Goal: Task Accomplishment & Management: Complete application form

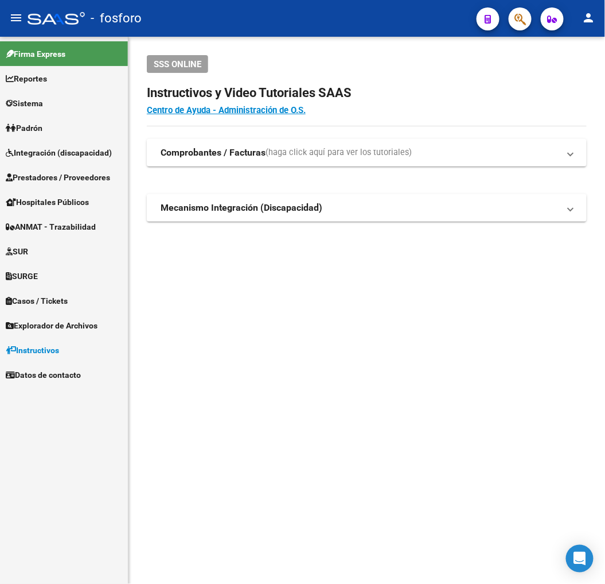
click at [509, 335] on mat-sidenav-content "SSS ONLINE Instructivos y Video Tutoriales SAAS Centro de Ayuda - Administració…" at bounding box center [367, 310] width 477 height 547
drag, startPoint x: 294, startPoint y: 298, endPoint x: 285, endPoint y: 290, distance: 12.6
click at [294, 298] on mat-sidenav-content "SSS ONLINE Instructivos y Video Tutoriales SAAS Centro de Ayuda - Administració…" at bounding box center [367, 310] width 477 height 547
click at [103, 181] on span "Prestadores / Proveedores" at bounding box center [58, 177] width 104 height 13
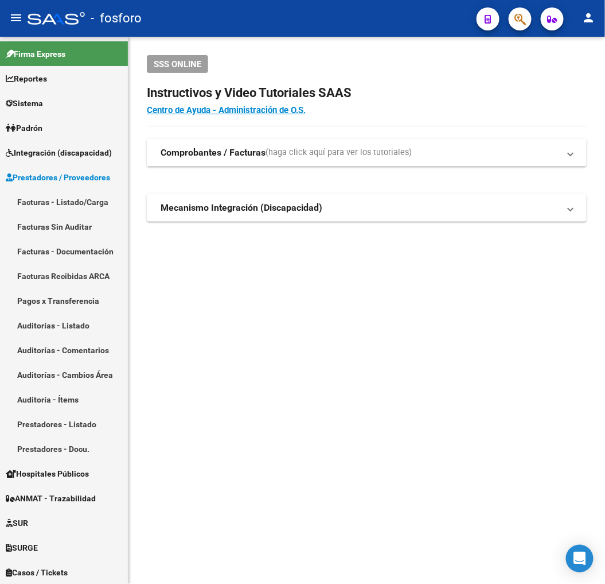
click at [153, 372] on mat-sidenav-content "SSS ONLINE Instructivos y Video Tutoriales SAAS Centro de Ayuda - Administració…" at bounding box center [367, 310] width 477 height 547
click at [176, 339] on mat-sidenav-content "SSS ONLINE Instructivos y Video Tutoriales SAAS Centro de Ayuda - Administració…" at bounding box center [367, 310] width 477 height 547
click at [178, 335] on mat-sidenav-content "SSS ONLINE Instructivos y Video Tutoriales SAAS Centro de Ayuda - Administració…" at bounding box center [367, 310] width 477 height 547
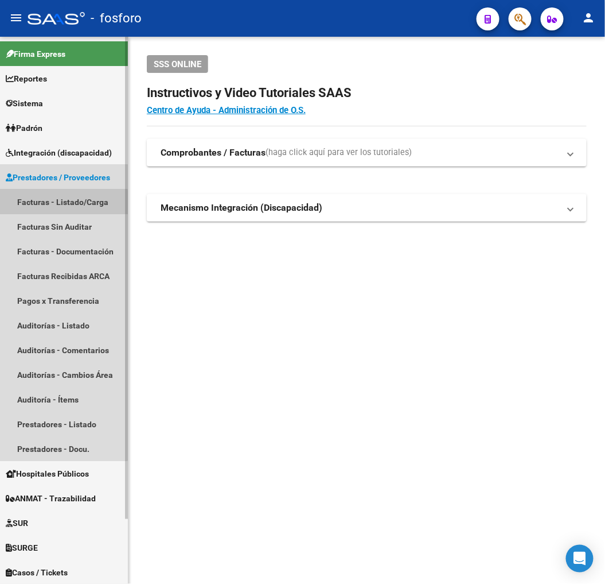
click at [46, 203] on link "Facturas - Listado/Carga" at bounding box center [64, 201] width 128 height 25
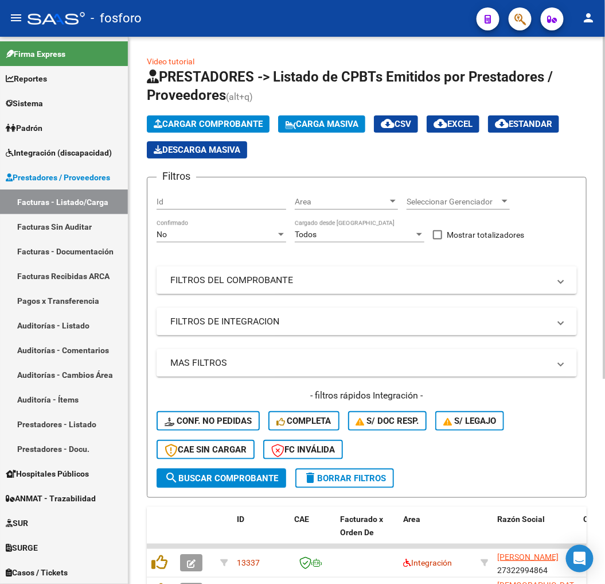
scroll to position [318, 0]
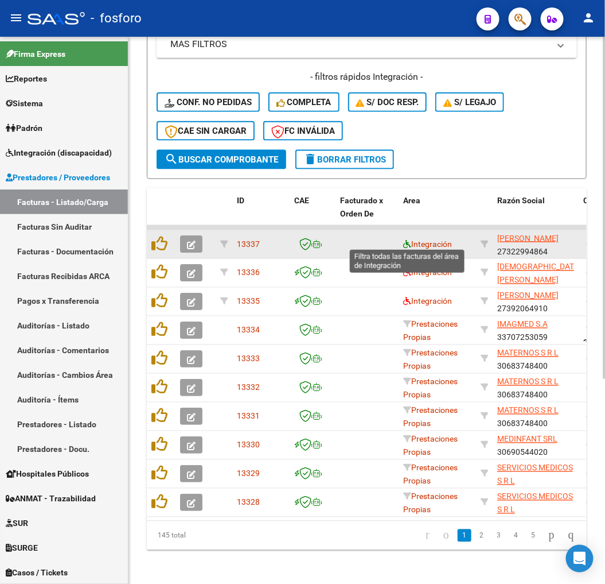
click at [404, 240] on icon at bounding box center [407, 244] width 8 height 8
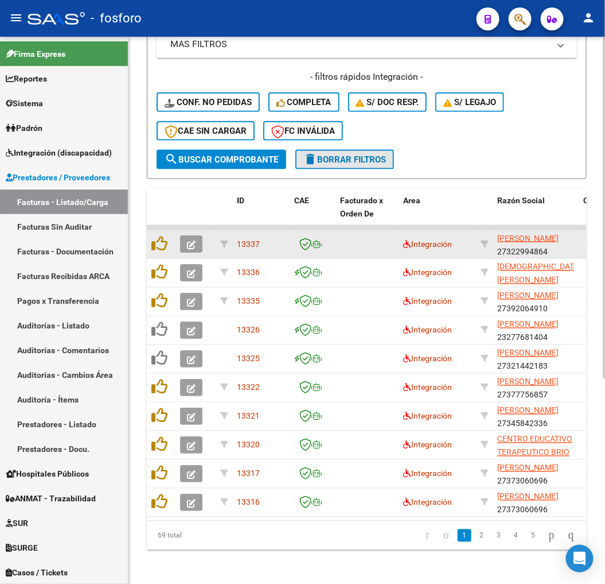
click at [353, 156] on span "delete Borrar Filtros" at bounding box center [345, 159] width 83 height 10
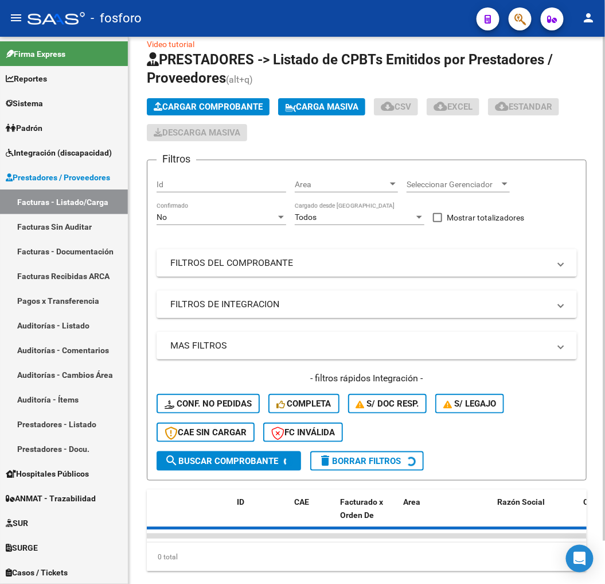
scroll to position [0, 0]
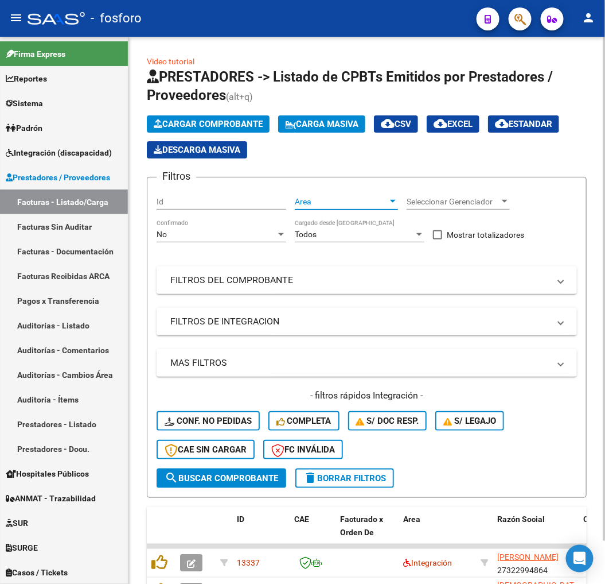
click at [339, 204] on span "Area" at bounding box center [341, 202] width 93 height 10
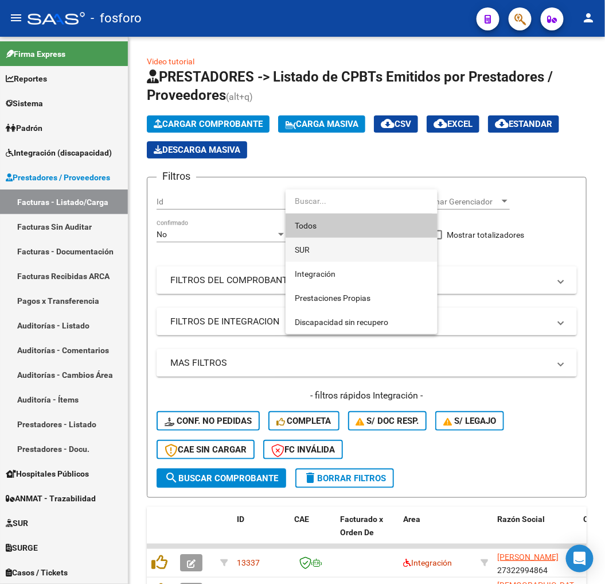
click at [317, 248] on span "SUR" at bounding box center [362, 250] width 134 height 24
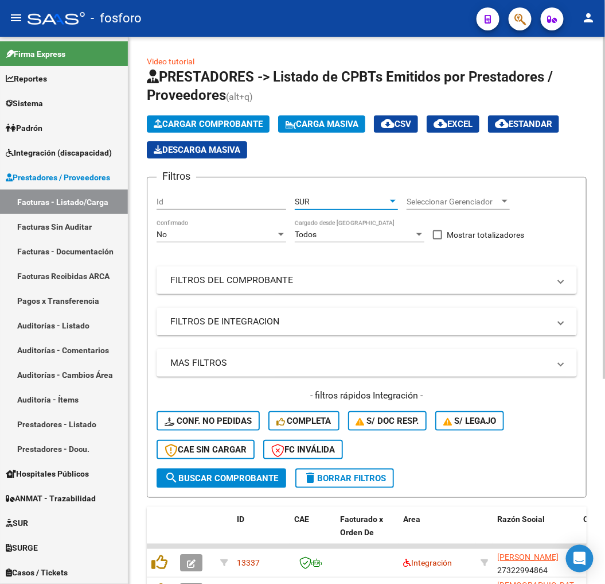
click at [247, 480] on span "search Buscar Comprobante" at bounding box center [222, 478] width 114 height 10
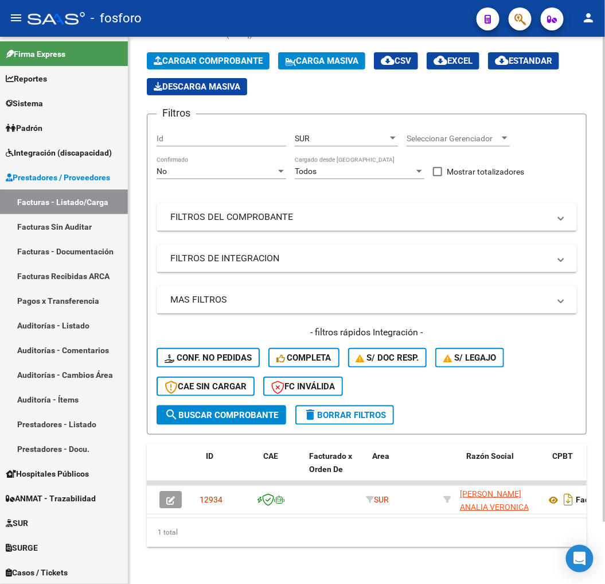
scroll to position [0, 14]
click at [319, 135] on div "SUR" at bounding box center [341, 139] width 93 height 10
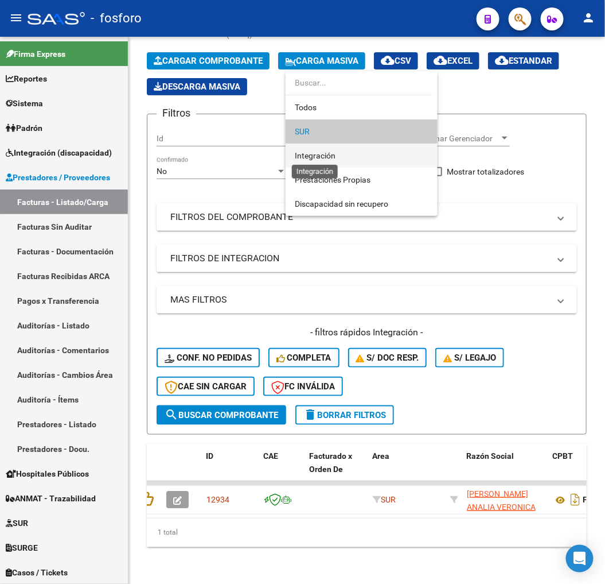
click at [323, 153] on span "Integración" at bounding box center [315, 155] width 41 height 9
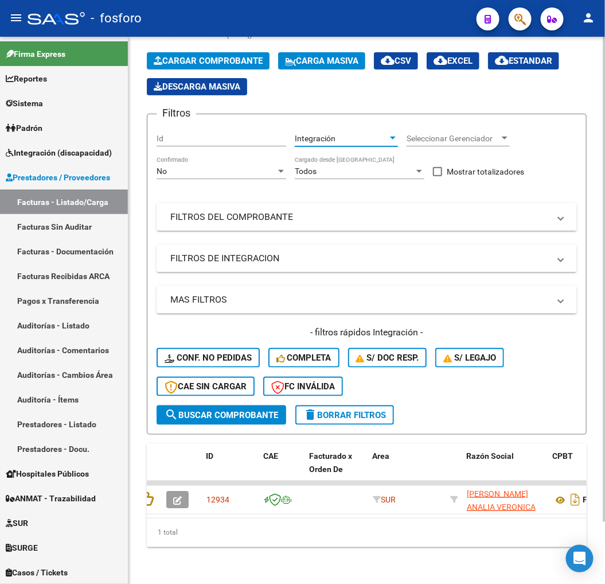
click at [337, 405] on button "delete Borrar Filtros" at bounding box center [345, 415] width 99 height 20
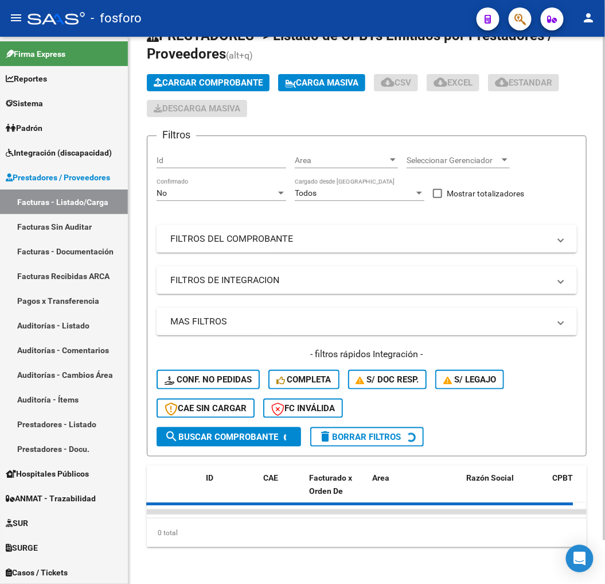
click at [332, 188] on div "Todos" at bounding box center [354, 193] width 119 height 10
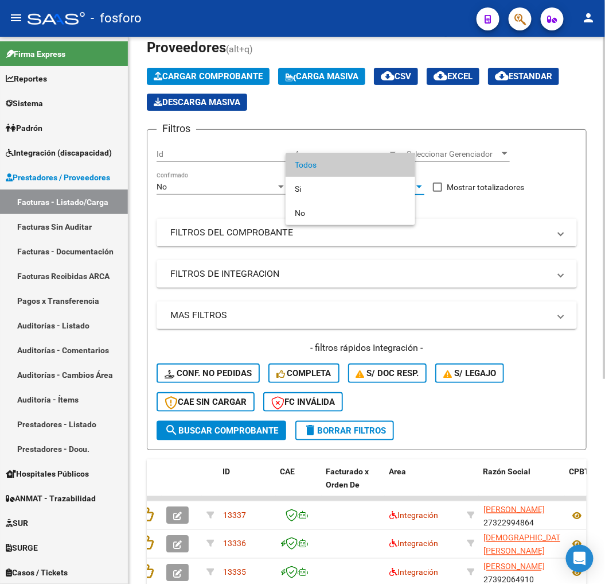
scroll to position [70, 0]
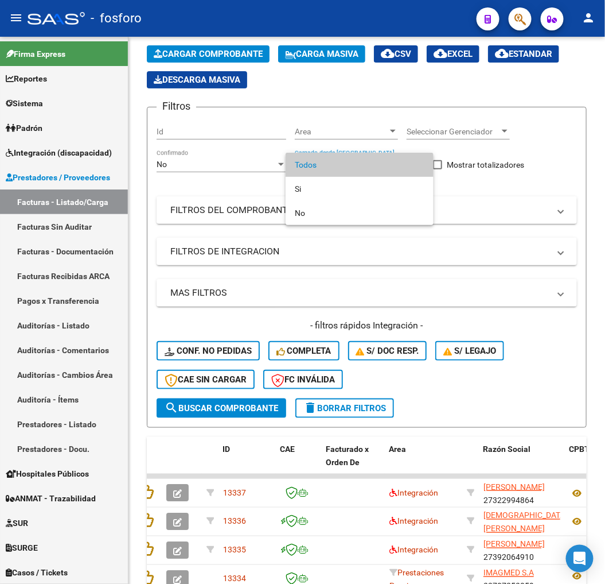
click at [313, 124] on div at bounding box center [302, 292] width 605 height 584
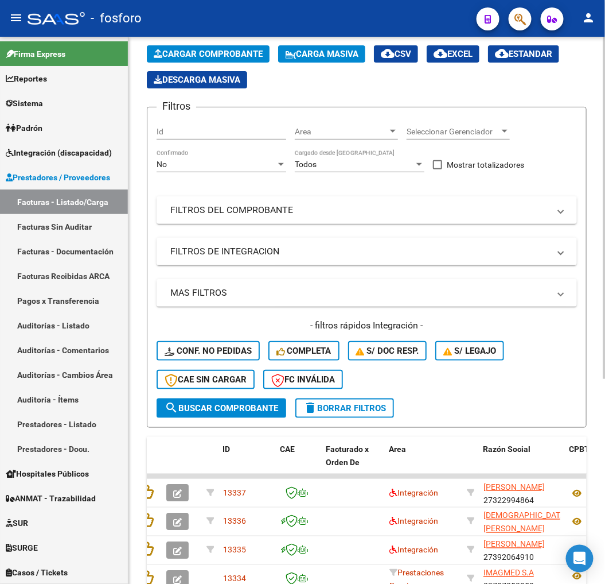
click at [317, 124] on div "Area Area" at bounding box center [346, 127] width 103 height 23
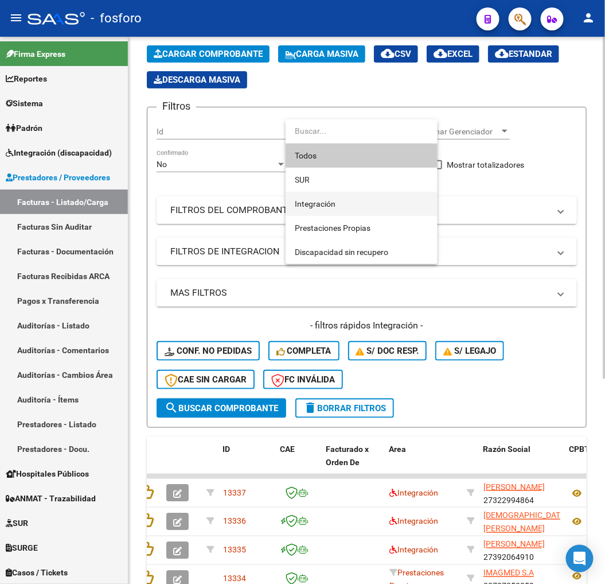
click at [325, 208] on span "Integración" at bounding box center [362, 204] width 134 height 24
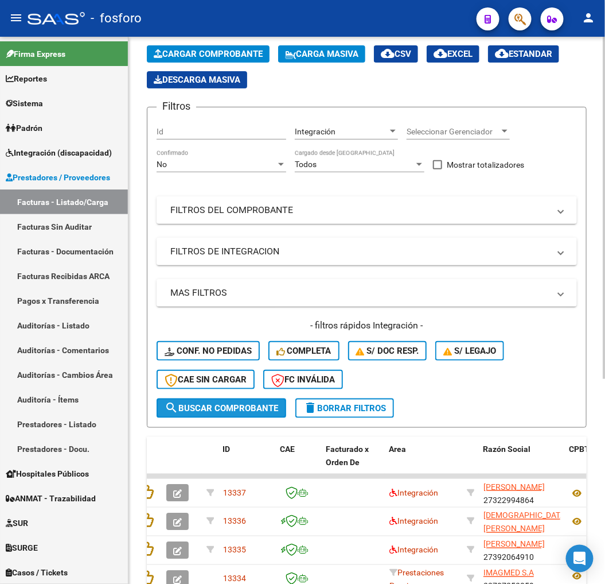
click at [226, 403] on span "search Buscar Comprobante" at bounding box center [222, 408] width 114 height 10
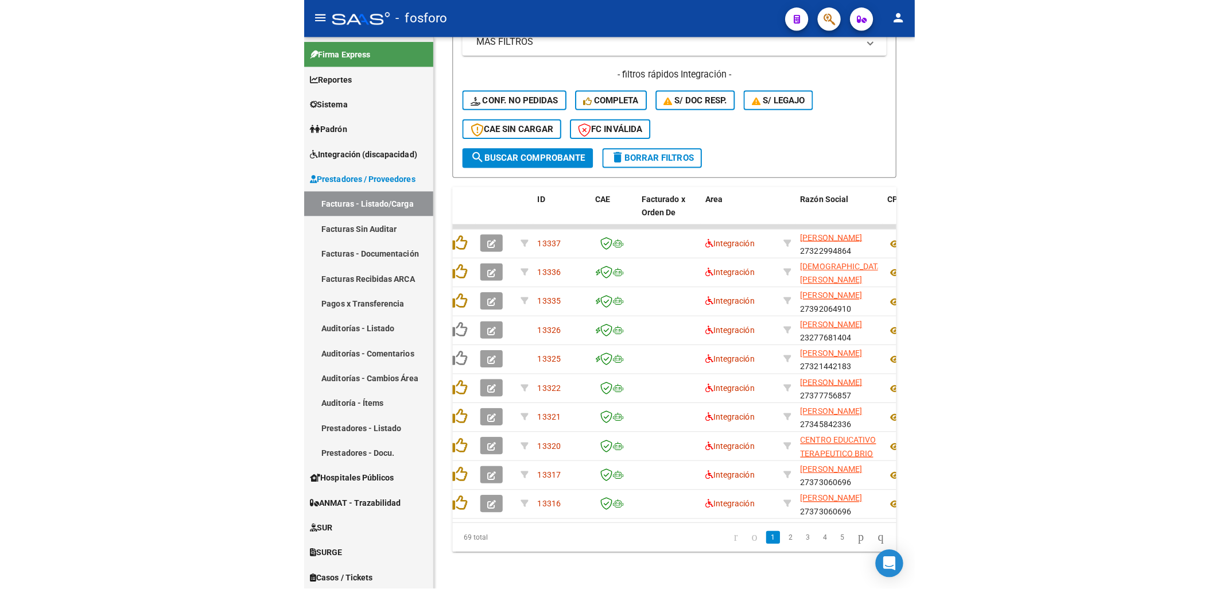
scroll to position [0, 0]
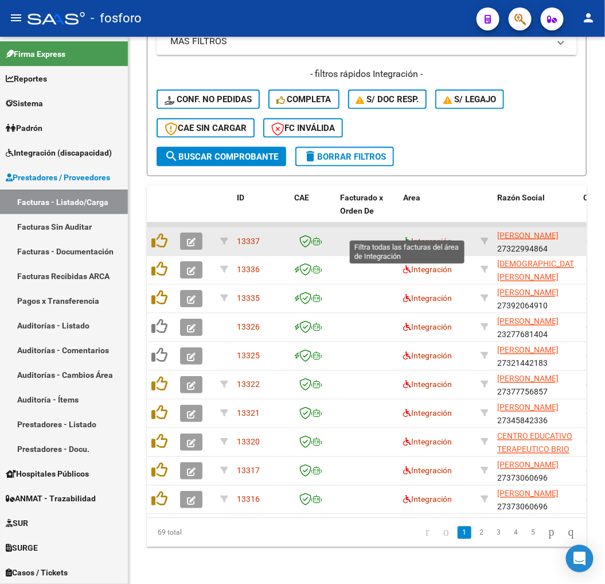
click at [407, 237] on icon at bounding box center [407, 241] width 8 height 8
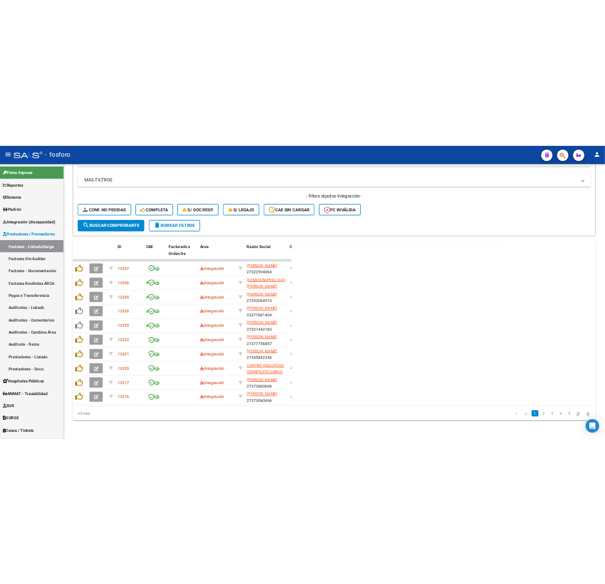
scroll to position [328, 0]
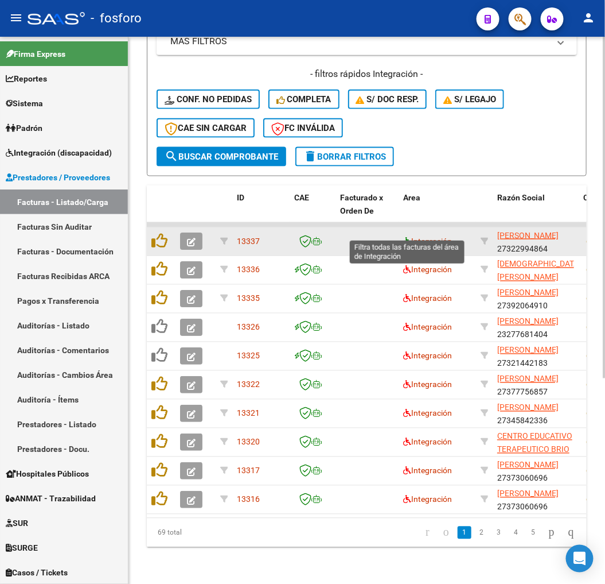
click at [406, 237] on icon at bounding box center [407, 241] width 8 height 8
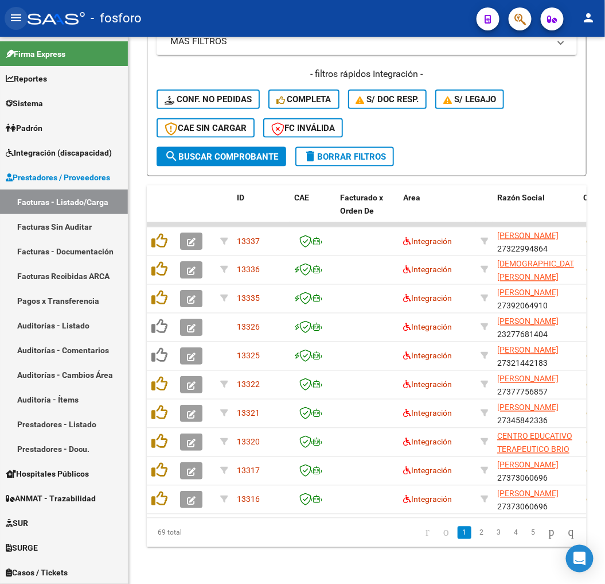
click at [21, 12] on mat-icon "menu" at bounding box center [16, 18] width 14 height 14
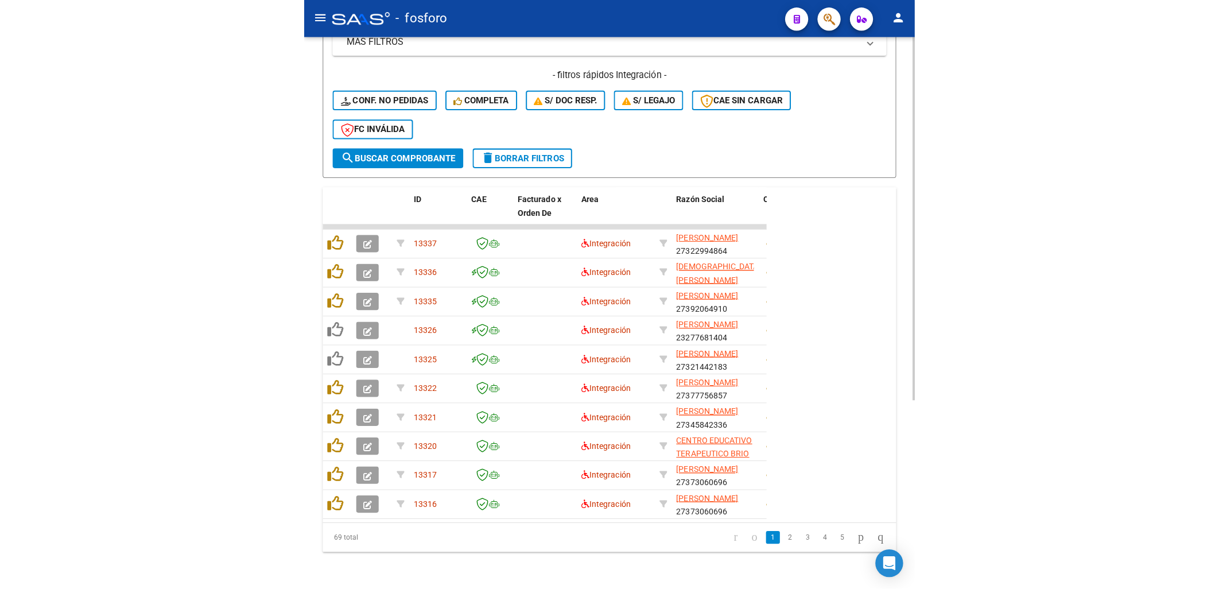
scroll to position [284, 0]
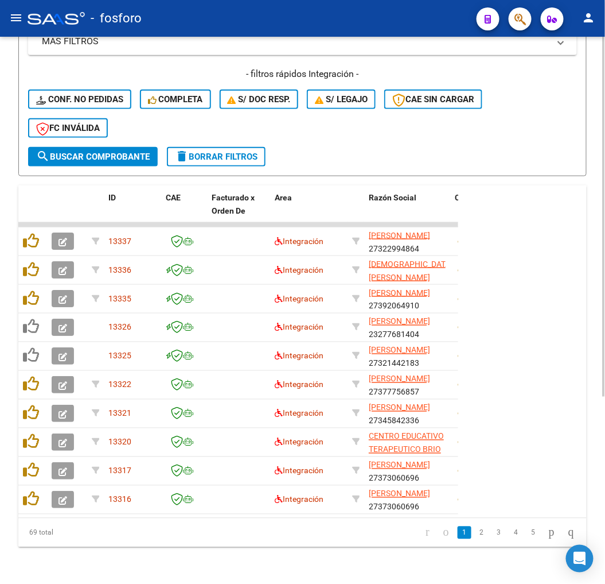
click at [321, 543] on div "69 total 1 2 3 4 5" at bounding box center [302, 532] width 569 height 29
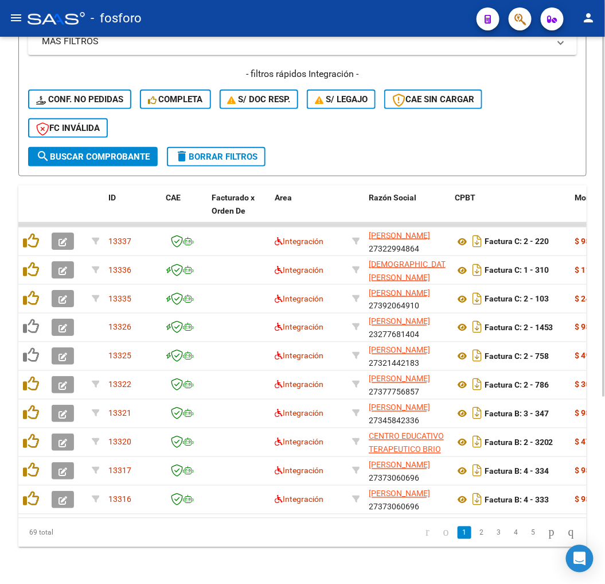
scroll to position [231, 0]
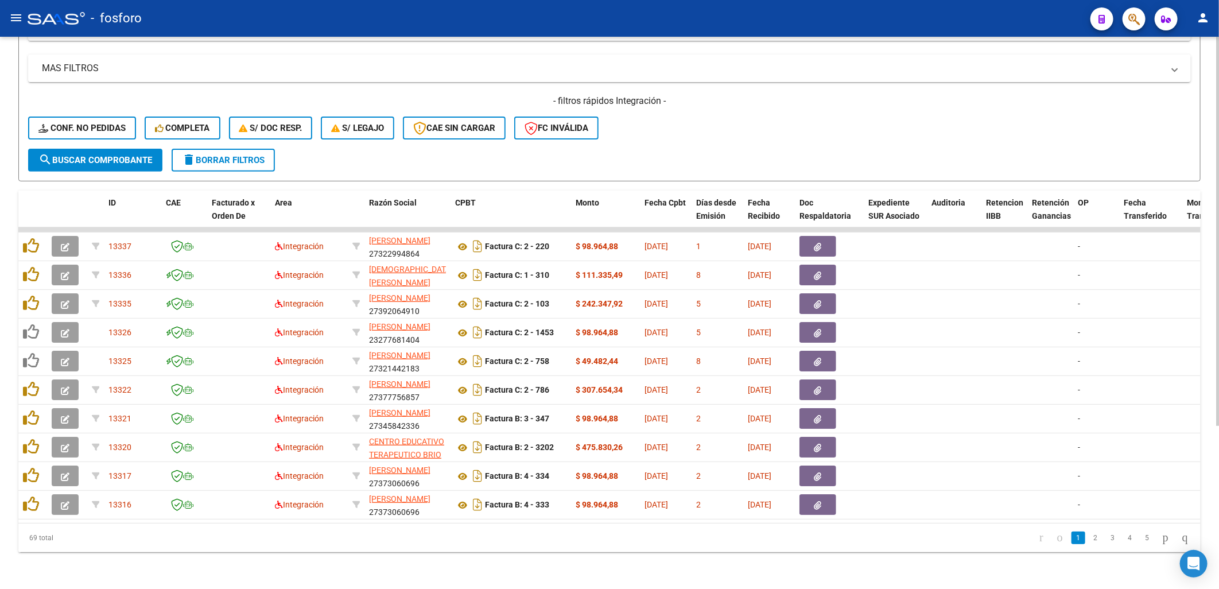
drag, startPoint x: 445, startPoint y: 565, endPoint x: 440, endPoint y: 524, distance: 41.1
click at [445, 564] on div "Video tutorial PRESTADORES -> Listado de CPBTs Emitidos por Prestadores / Prove…" at bounding box center [609, 201] width 1219 height 775
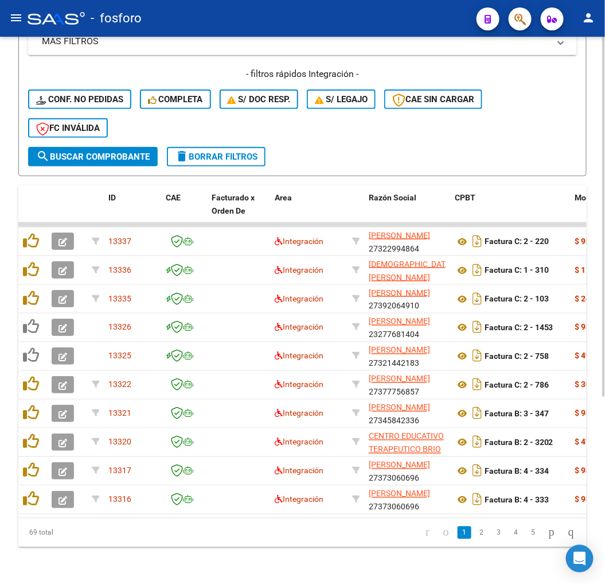
scroll to position [283, 0]
click at [83, 520] on div "69 total" at bounding box center [74, 532] width 112 height 29
click at [89, 519] on div "69 total" at bounding box center [74, 532] width 112 height 29
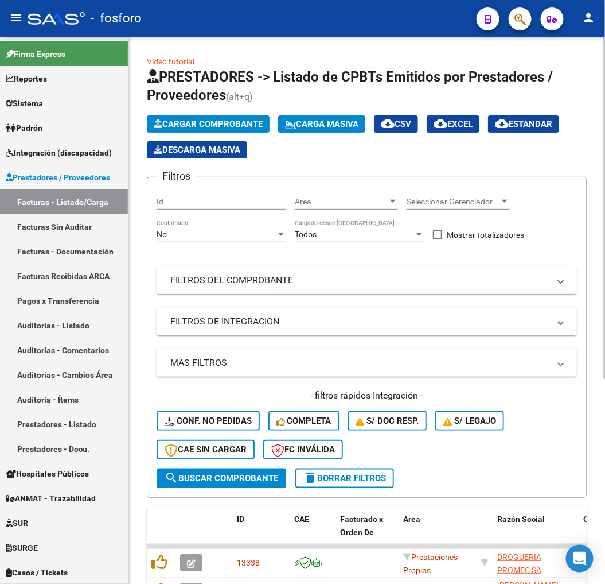
scroll to position [328, 0]
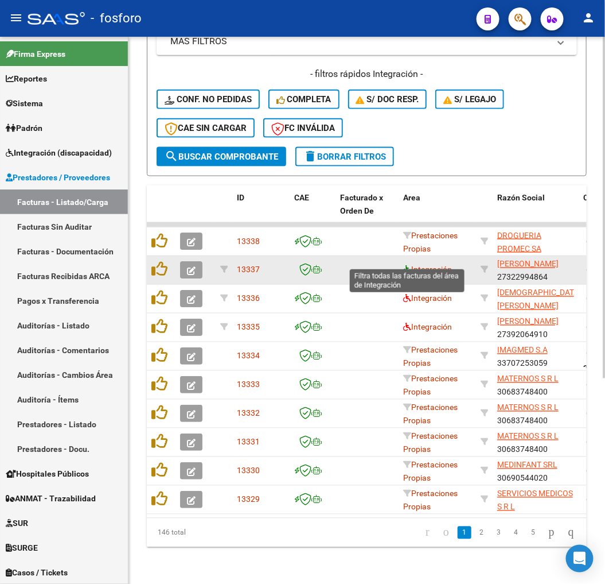
click at [404, 266] on icon at bounding box center [407, 270] width 8 height 8
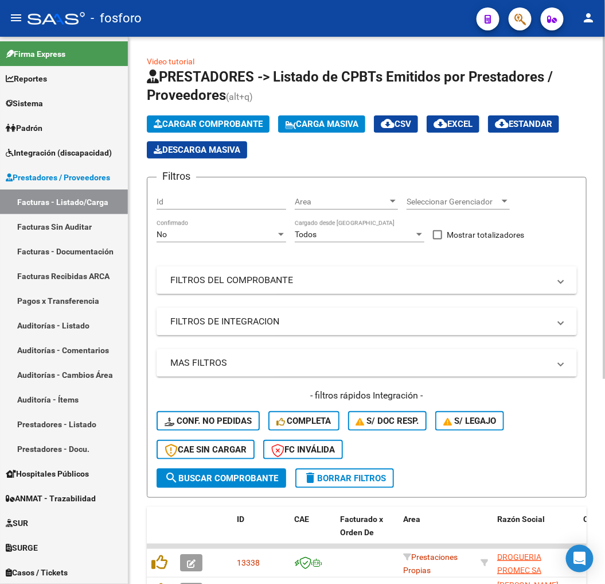
click at [540, 236] on div "Filtros Id Area Area Seleccionar Gerenciador Seleccionar Gerenciador No Confirm…" at bounding box center [367, 327] width 421 height 282
click at [550, 227] on div "Filtros Id Area Area Seleccionar Gerenciador Seleccionar Gerenciador No Confirm…" at bounding box center [367, 327] width 421 height 282
click at [565, 244] on div "Filtros Id Area Area Seleccionar Gerenciador Seleccionar Gerenciador No Confirm…" at bounding box center [367, 327] width 421 height 282
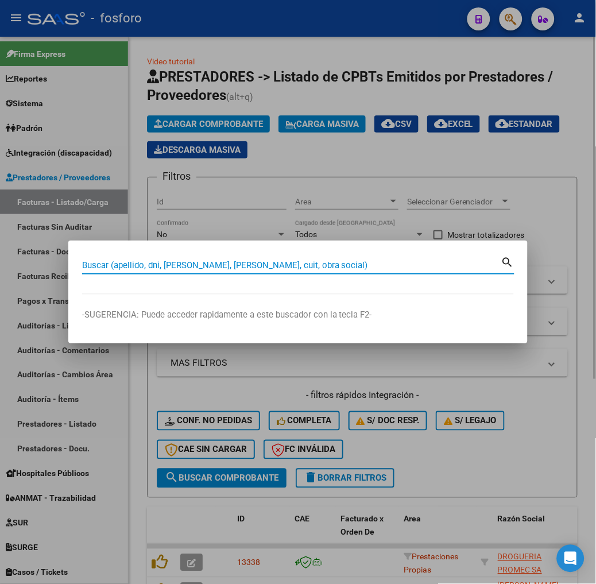
paste input "20391413003"
type input "20391413003"
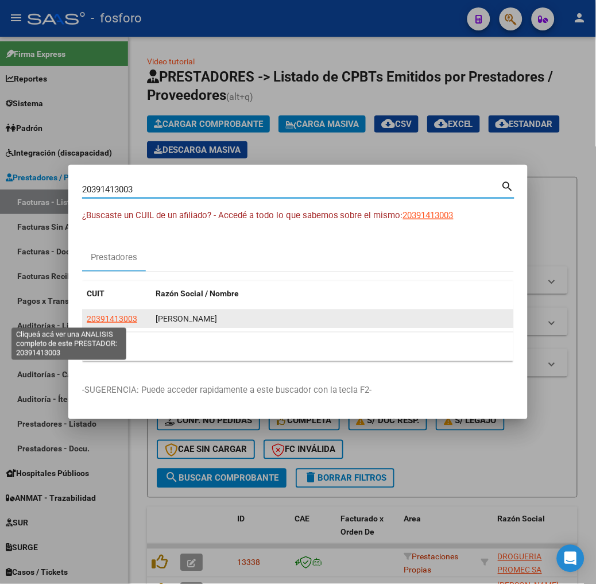
click at [87, 314] on span "20391413003" at bounding box center [112, 318] width 50 height 9
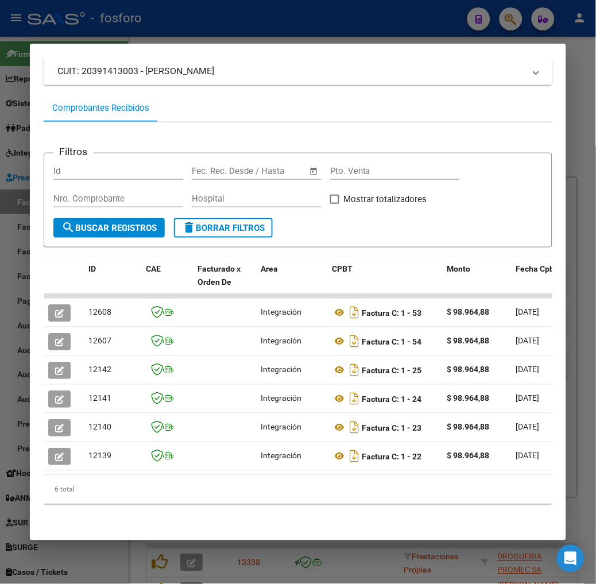
click at [177, 553] on div at bounding box center [298, 292] width 596 height 584
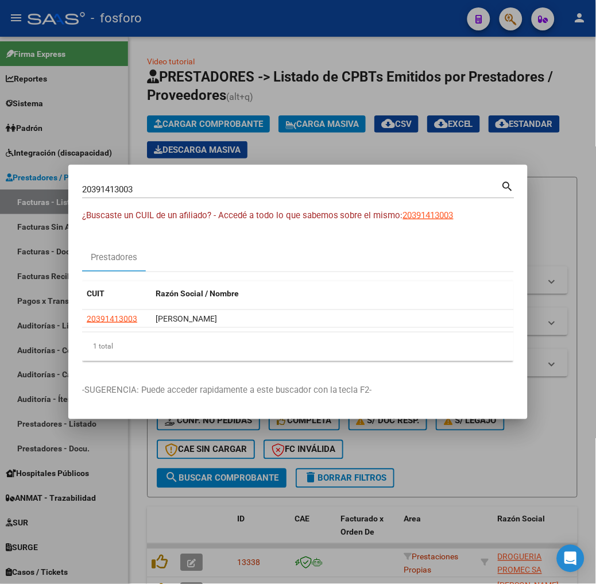
click at [462, 490] on div at bounding box center [298, 292] width 596 height 584
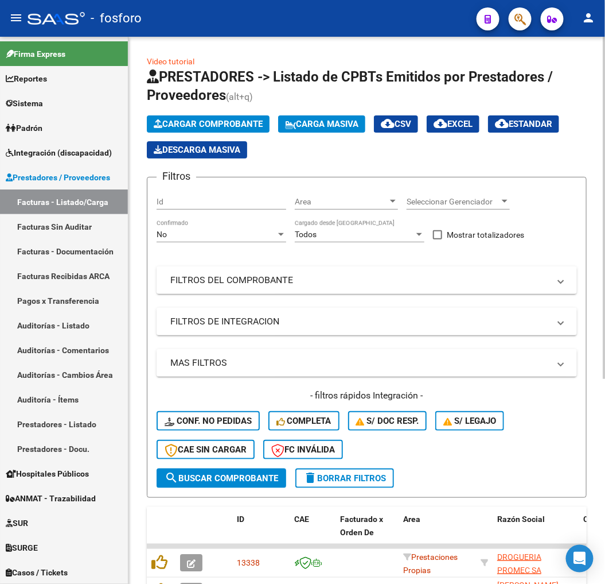
click at [494, 461] on div "- filtros rápidos Integración - Conf. no pedidas Completa S/ Doc Resp. S/ legaj…" at bounding box center [367, 428] width 421 height 79
click at [522, 456] on div "- filtros rápidos Integración - Conf. no pedidas Completa S/ Doc Resp. S/ legaj…" at bounding box center [367, 428] width 421 height 79
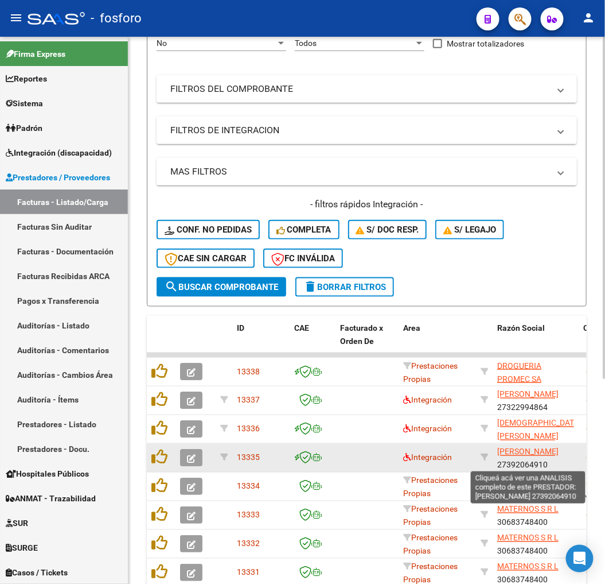
scroll to position [14, 0]
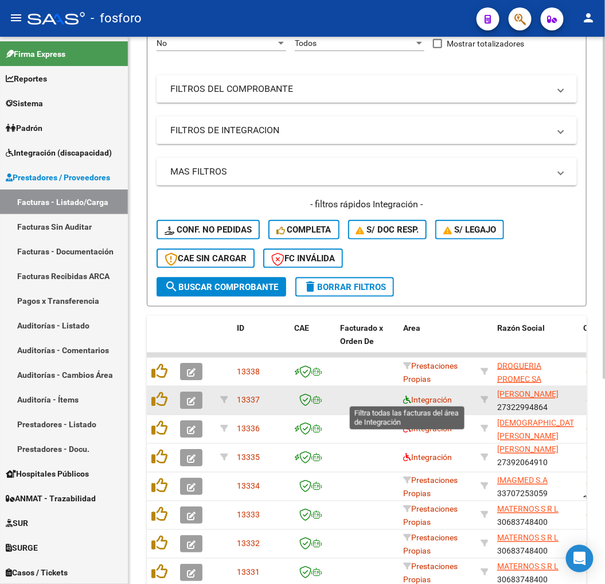
click at [406, 396] on icon at bounding box center [407, 400] width 8 height 8
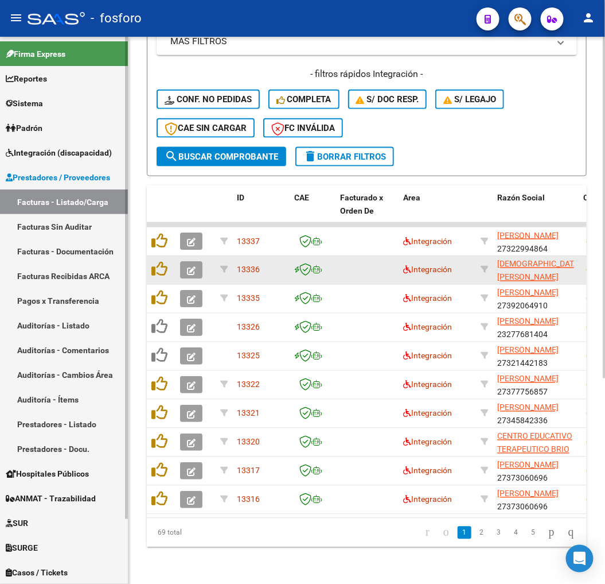
scroll to position [328, 0]
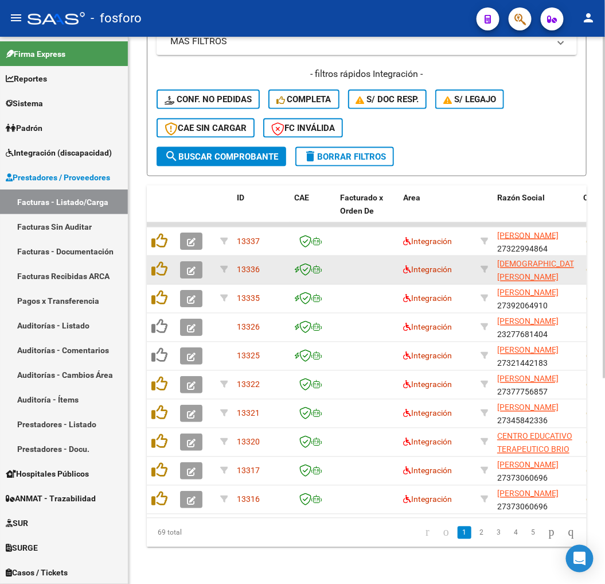
click at [5, 13] on button "menu" at bounding box center [16, 18] width 23 height 23
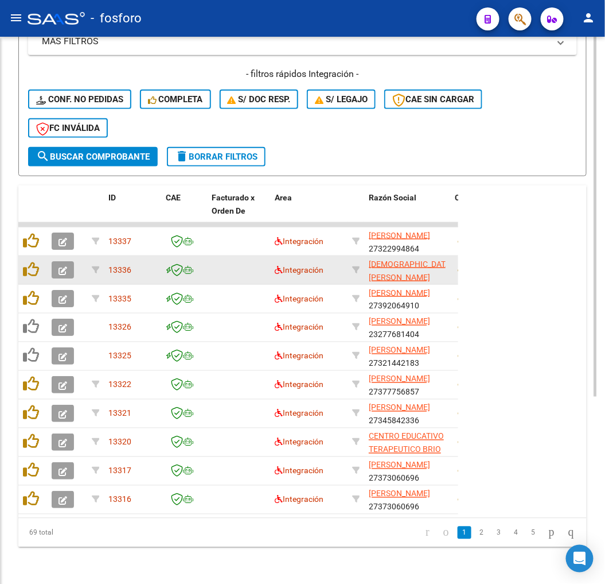
scroll to position [284, 0]
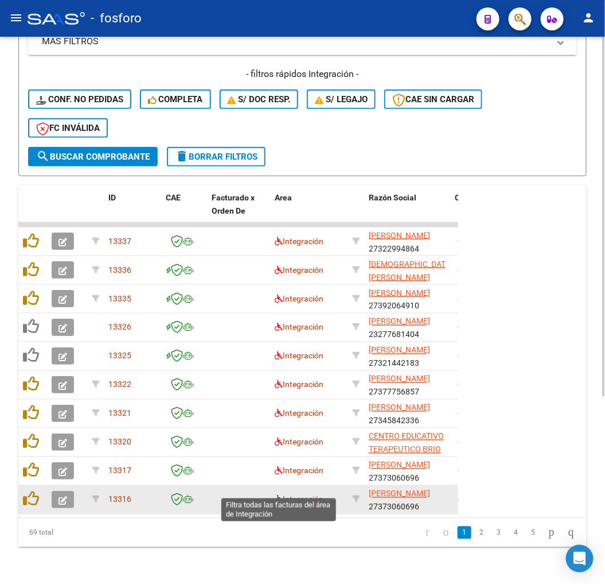
click at [277, 495] on icon at bounding box center [279, 499] width 8 height 8
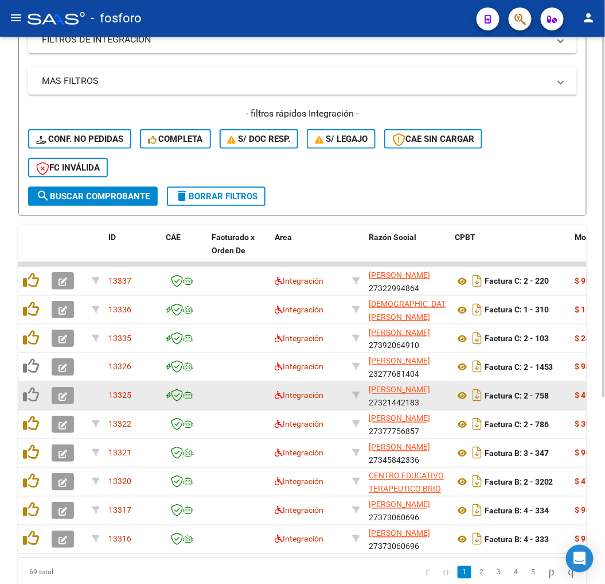
scroll to position [283, 0]
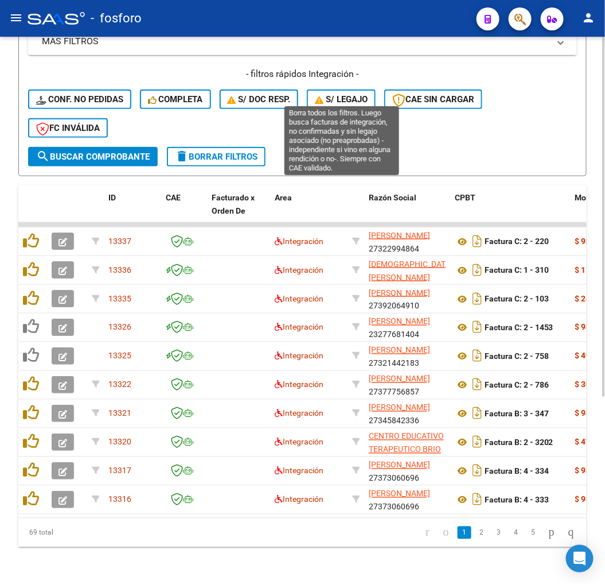
click at [344, 94] on span "S/ legajo" at bounding box center [341, 99] width 53 height 10
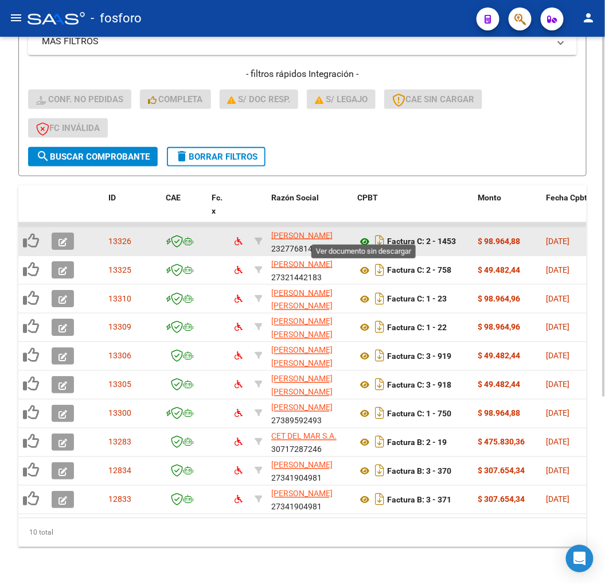
click at [364, 235] on icon at bounding box center [365, 242] width 15 height 14
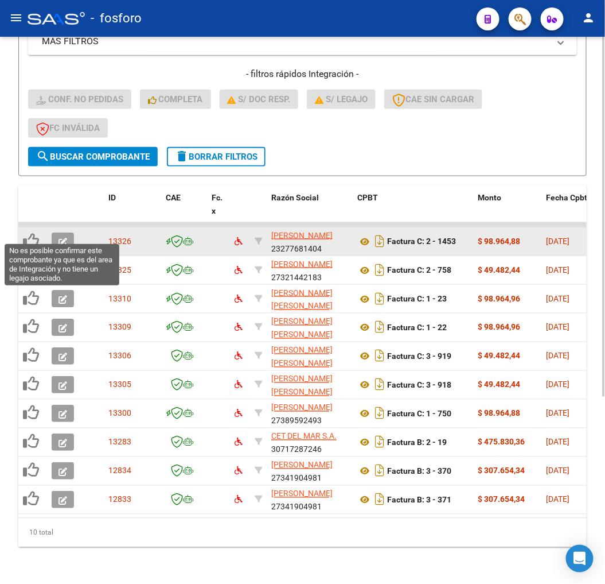
click at [33, 234] on icon at bounding box center [31, 240] width 16 height 16
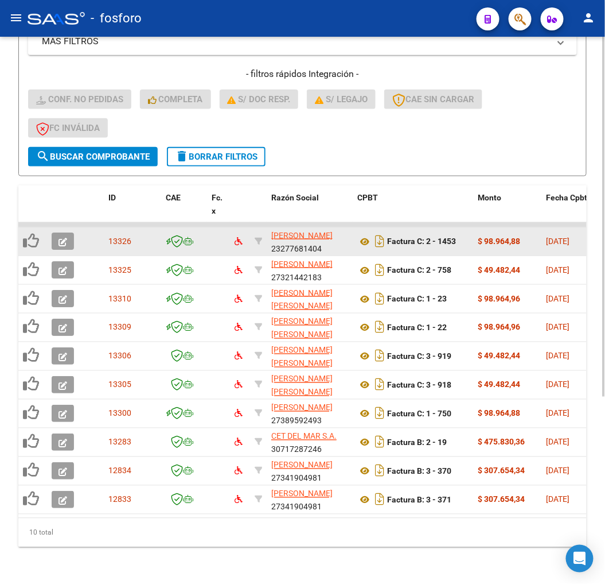
click at [59, 238] on icon "button" at bounding box center [63, 242] width 9 height 9
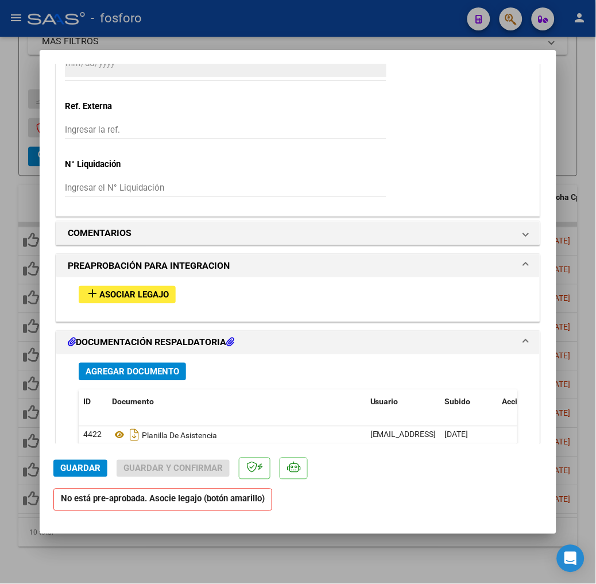
scroll to position [892, 0]
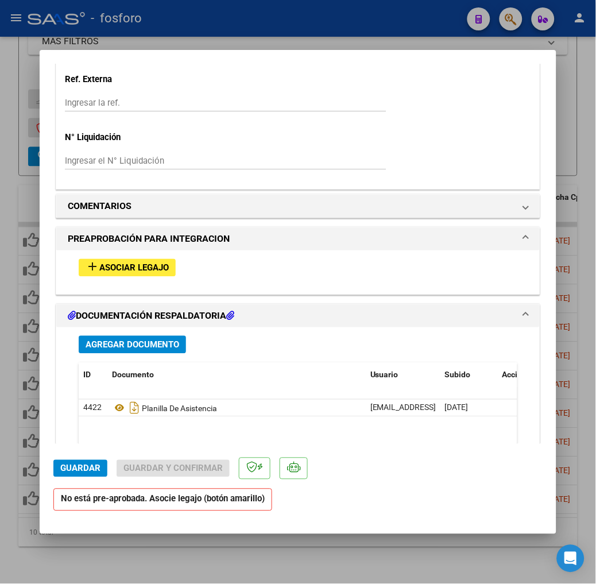
click at [86, 274] on button "add Asociar Legajo" at bounding box center [127, 268] width 97 height 18
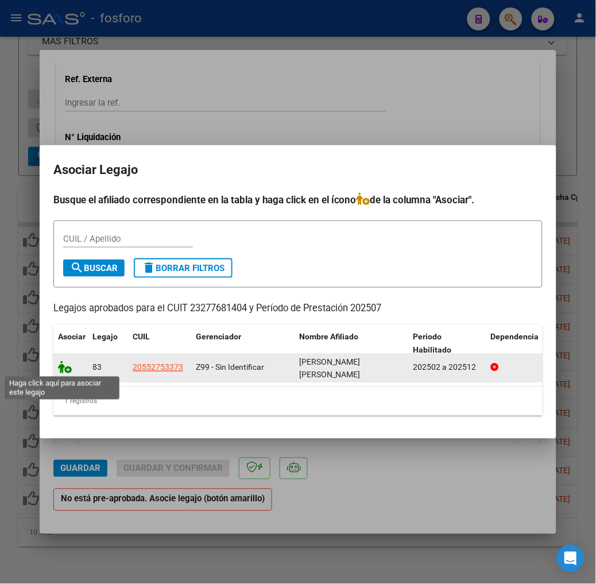
click at [58, 367] on icon at bounding box center [65, 367] width 14 height 13
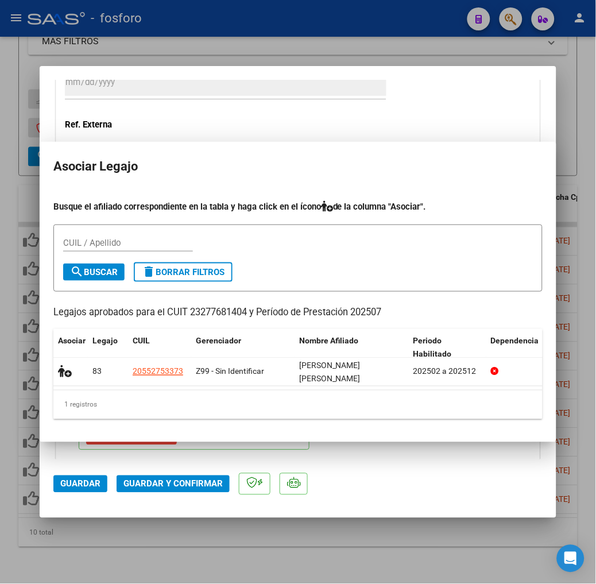
scroll to position [922, 0]
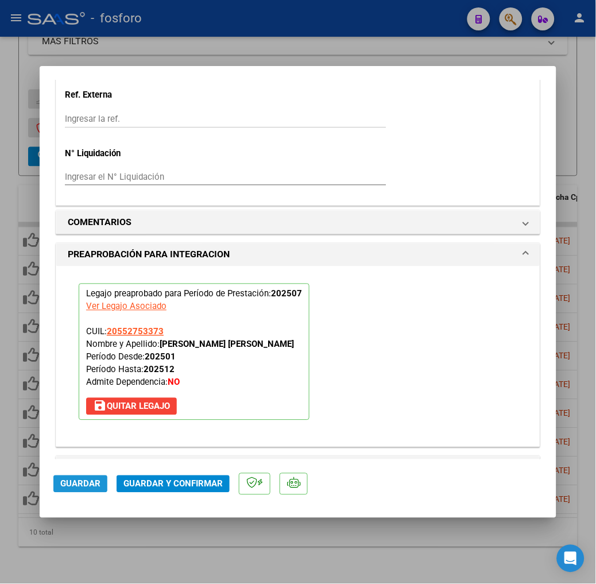
click at [60, 482] on span "Guardar" at bounding box center [80, 484] width 40 height 10
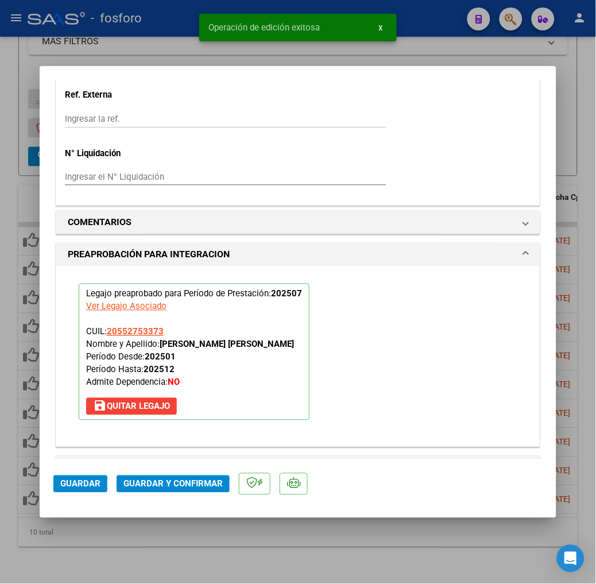
click at [165, 551] on div at bounding box center [298, 292] width 596 height 584
type input "$ 0,00"
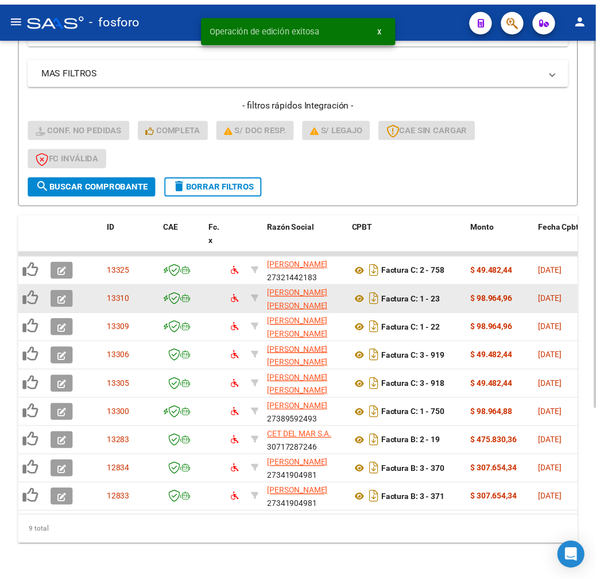
scroll to position [255, 0]
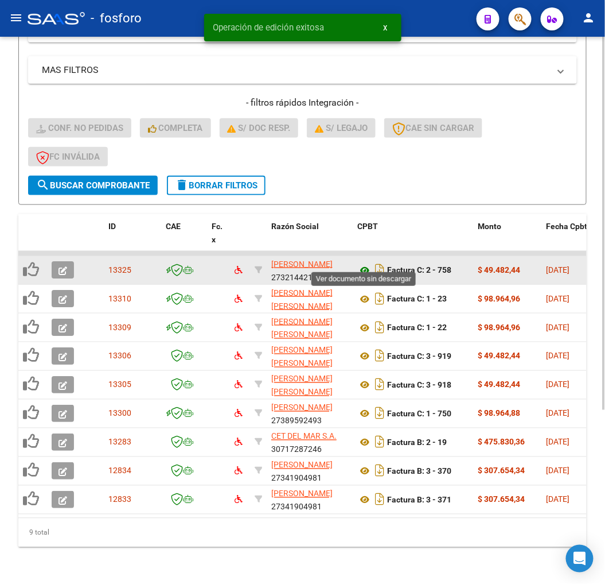
click at [365, 263] on icon at bounding box center [365, 270] width 15 height 14
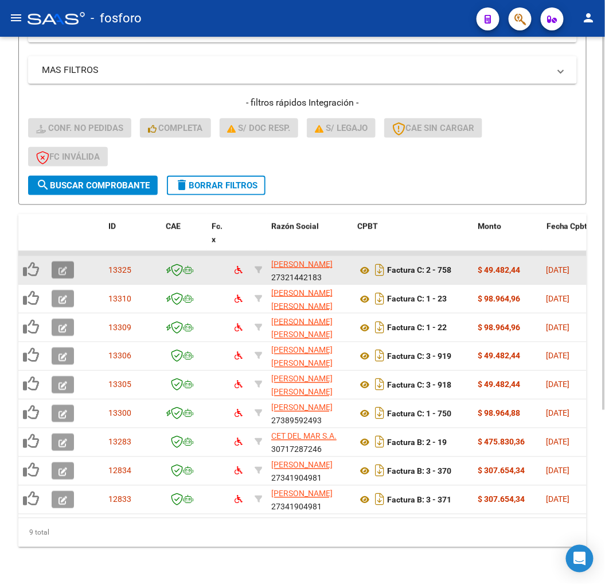
click at [61, 266] on icon "button" at bounding box center [63, 270] width 9 height 9
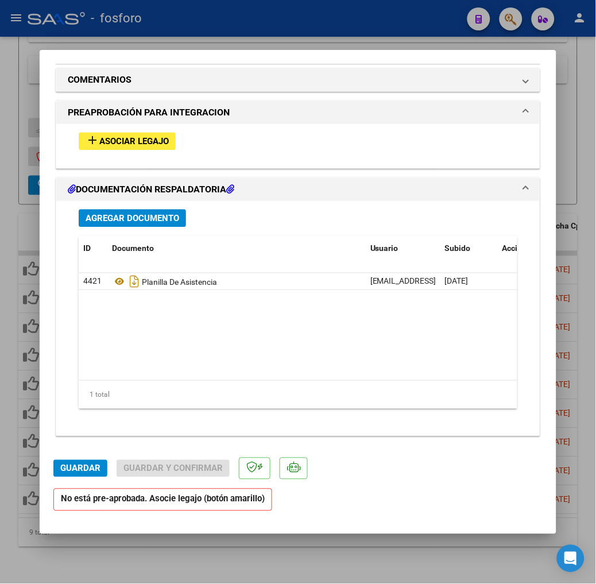
scroll to position [1020, 0]
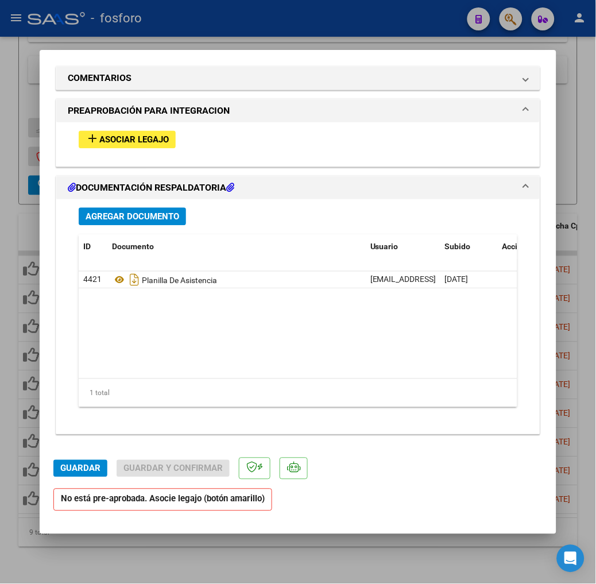
click at [99, 149] on button "add Asociar Legajo" at bounding box center [127, 140] width 97 height 18
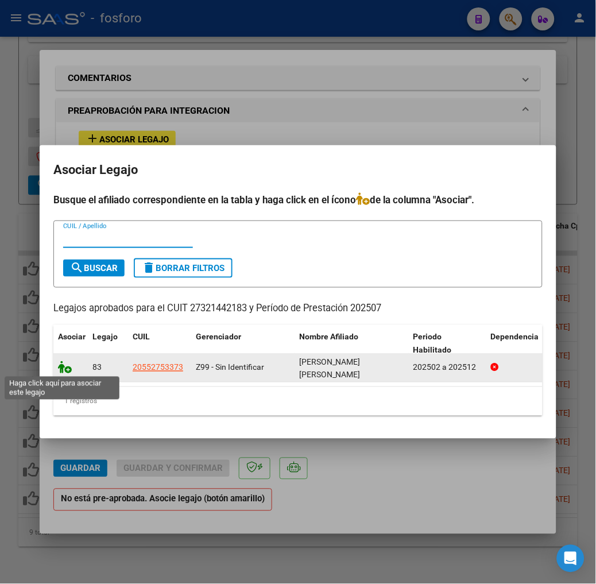
click at [58, 366] on icon at bounding box center [65, 367] width 14 height 13
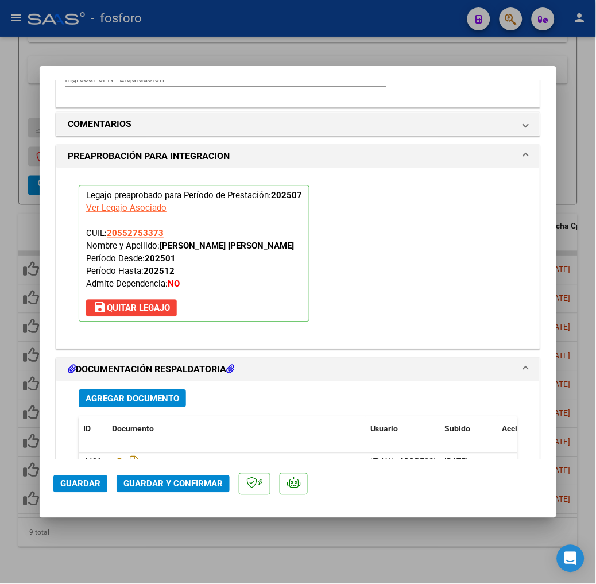
scroll to position [1051, 0]
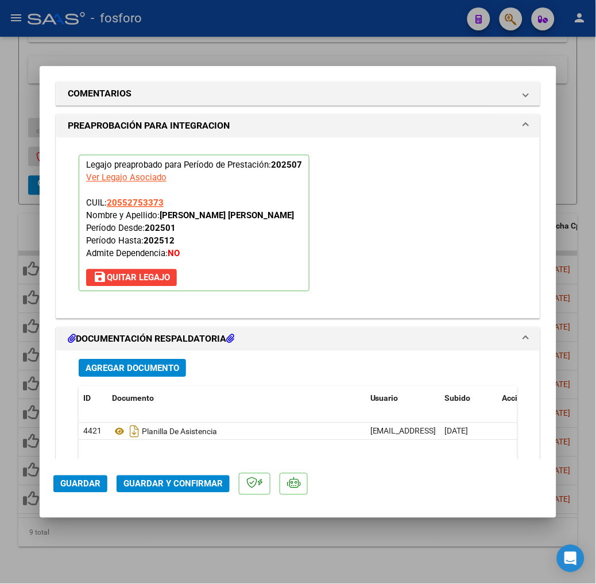
click at [60, 484] on span "Guardar" at bounding box center [80, 484] width 40 height 10
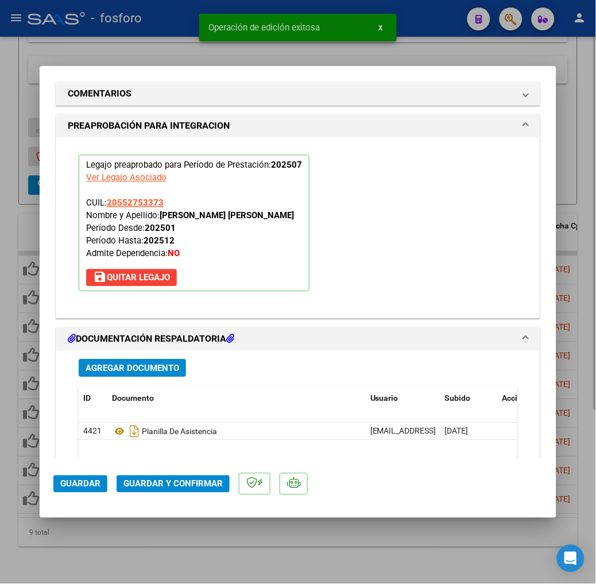
drag, startPoint x: 139, startPoint y: 531, endPoint x: 174, endPoint y: 520, distance: 36.7
click at [147, 531] on div at bounding box center [298, 292] width 596 height 584
type input "$ 0,00"
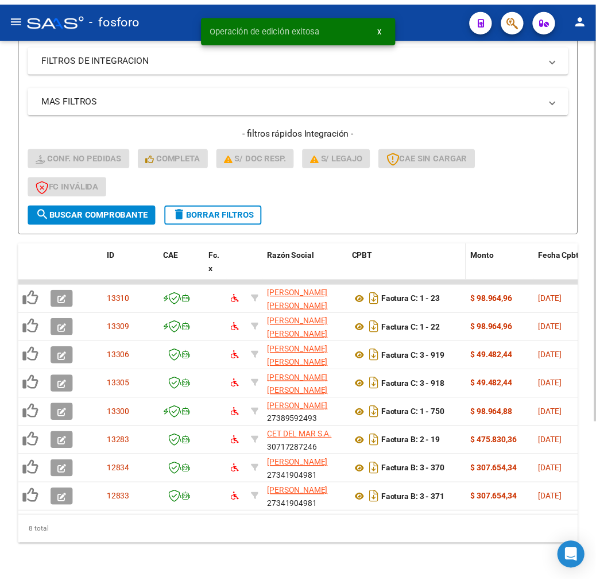
scroll to position [227, 0]
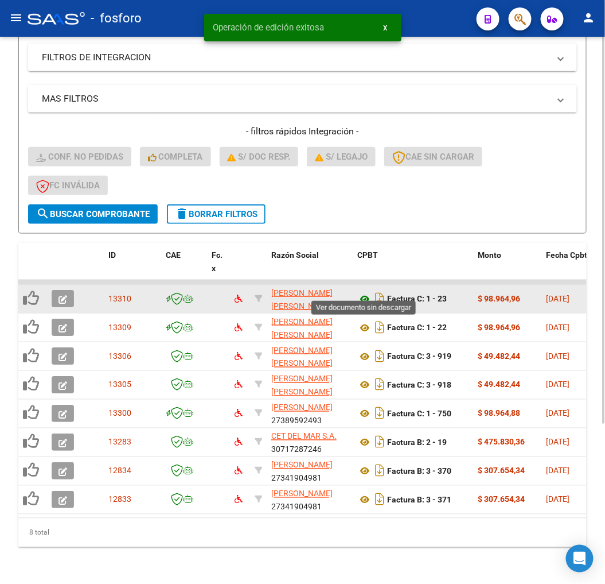
click at [364, 292] on icon at bounding box center [365, 299] width 15 height 14
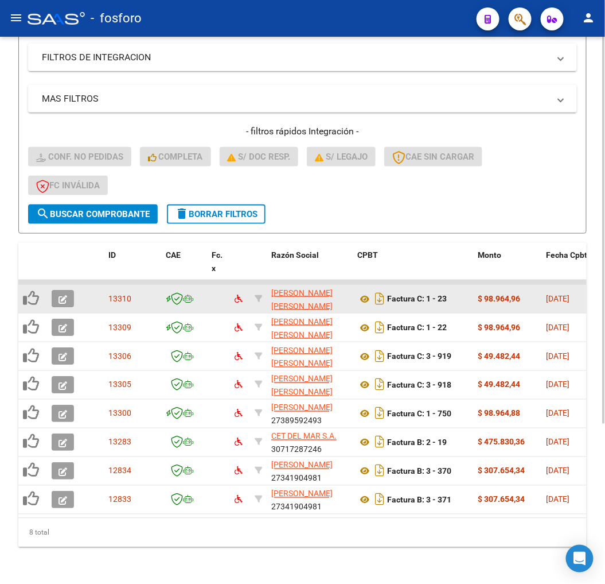
click at [56, 290] on button "button" at bounding box center [63, 298] width 22 height 17
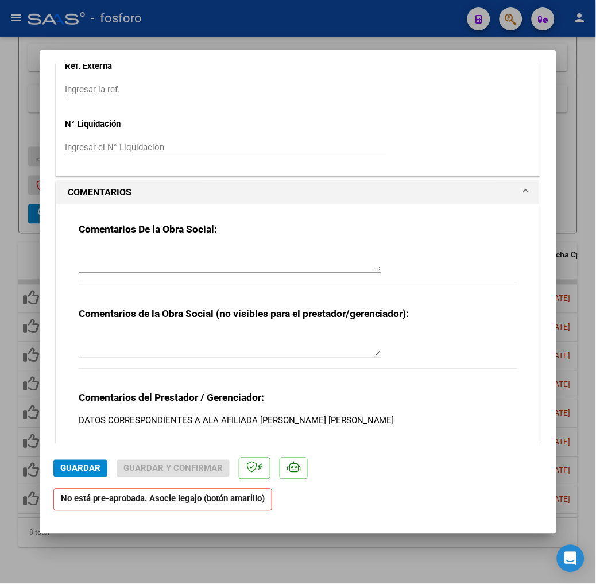
scroll to position [1020, 0]
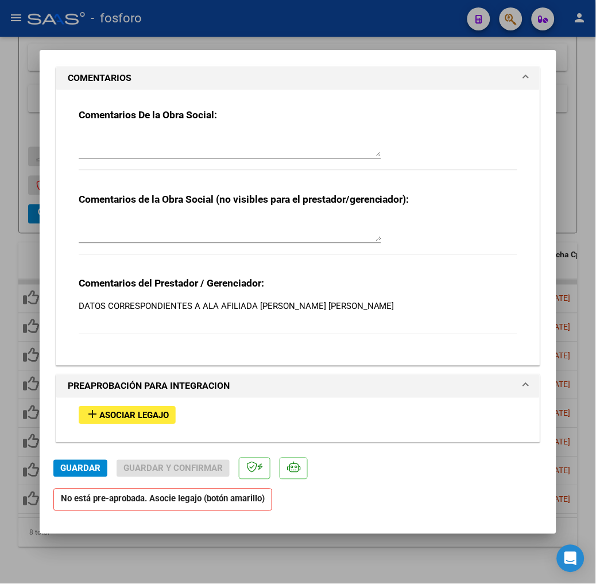
click at [135, 313] on p "DATOS CORRESPONDIENTES A ALA AFILIADA [PERSON_NAME] [PERSON_NAME]" at bounding box center [298, 306] width 438 height 13
click at [92, 313] on p "DATOS CORRESPONDIENTES A ALA AFILIADA [PERSON_NAME] [PERSON_NAME]" at bounding box center [298, 306] width 438 height 13
click at [224, 313] on p "DATOS CORRESPONDIENTES A ALA AFILIADA [PERSON_NAME] [PERSON_NAME]" at bounding box center [298, 306] width 438 height 13
click at [273, 314] on div "Comentarios del Prestador / Gerenciador: DATOS CORRESPONDIENTES A ALA AFILIADA …" at bounding box center [298, 312] width 438 height 70
click at [115, 419] on div "add Asociar Legajo" at bounding box center [298, 415] width 456 height 35
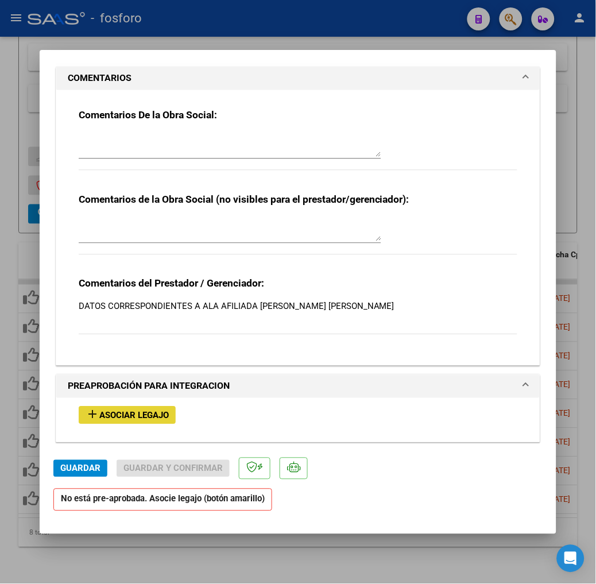
click at [115, 420] on span "add Asociar Legajo" at bounding box center [127, 415] width 83 height 10
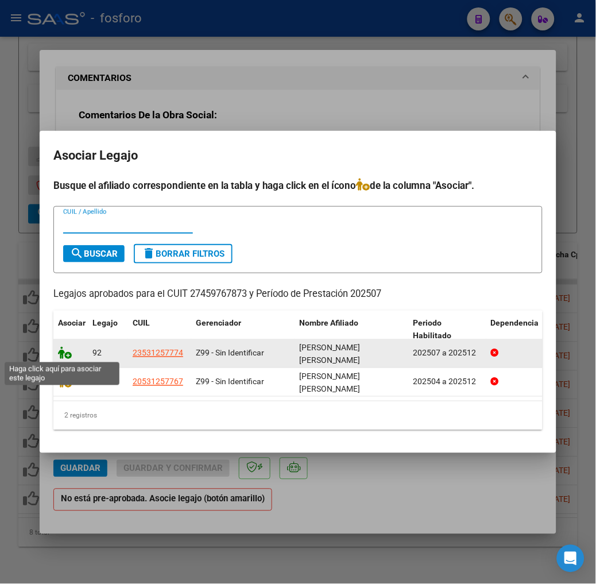
click at [58, 352] on icon at bounding box center [65, 353] width 14 height 13
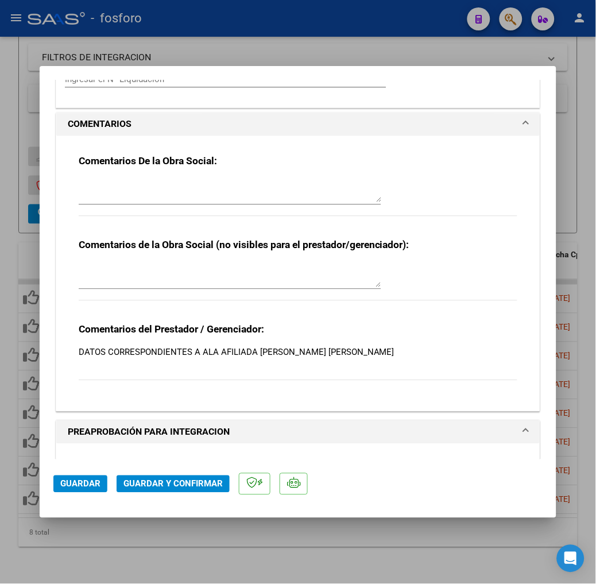
click at [60, 485] on span "Guardar" at bounding box center [80, 484] width 40 height 10
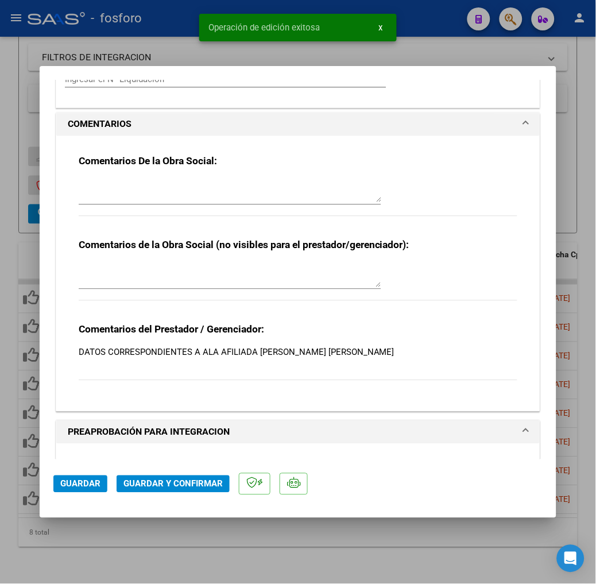
click at [286, 578] on div at bounding box center [298, 292] width 596 height 584
type input "$ 0,00"
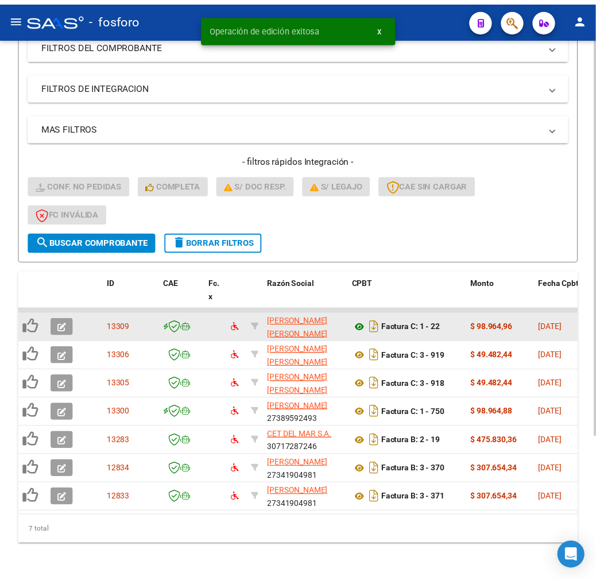
scroll to position [198, 0]
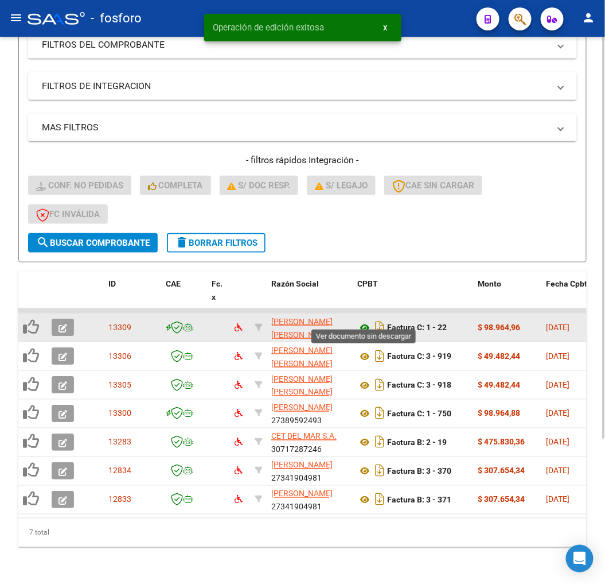
click at [366, 321] on icon at bounding box center [365, 328] width 15 height 14
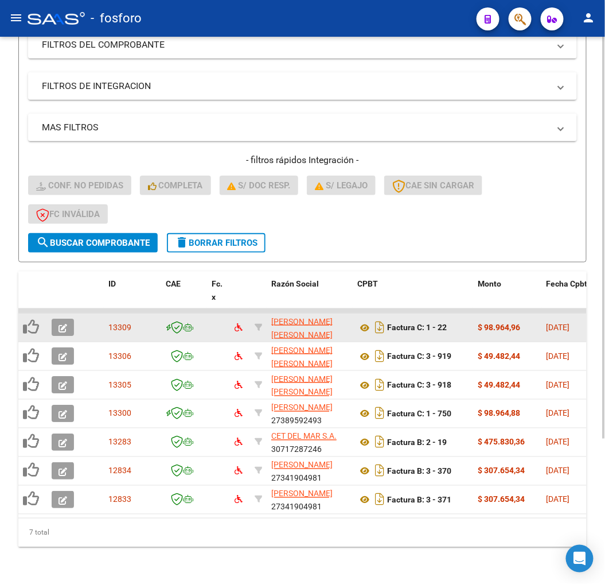
click at [60, 324] on icon "button" at bounding box center [63, 328] width 9 height 9
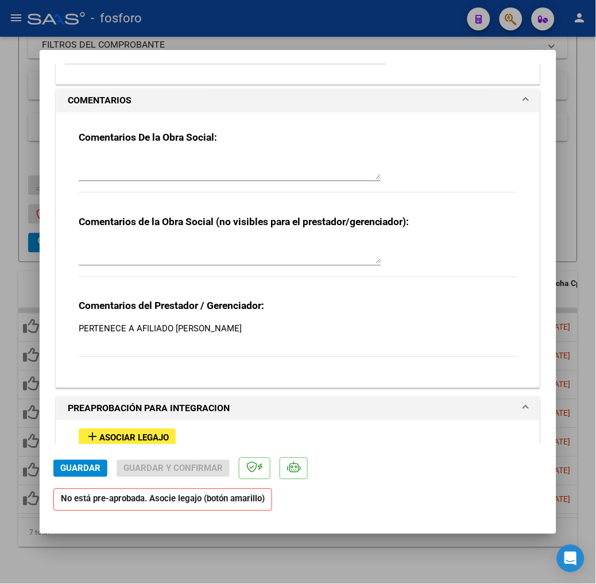
scroll to position [1020, 0]
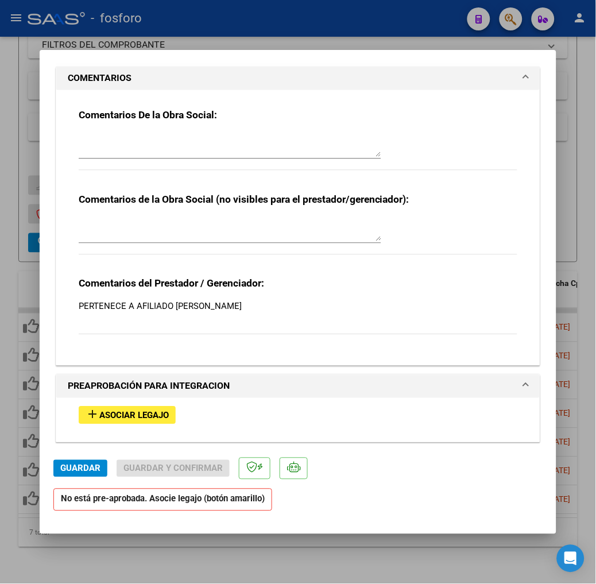
click at [99, 421] on span "Asociar Legajo" at bounding box center [133, 415] width 69 height 10
click at [113, 421] on span "Asociar Legajo" at bounding box center [133, 415] width 69 height 10
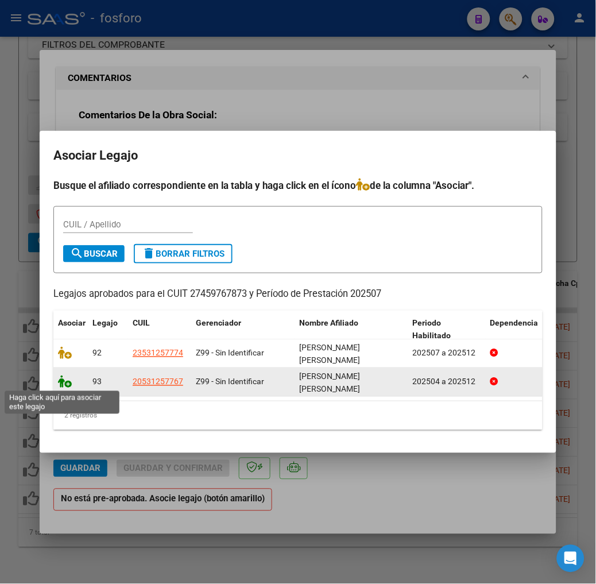
click at [58, 381] on icon at bounding box center [65, 381] width 14 height 13
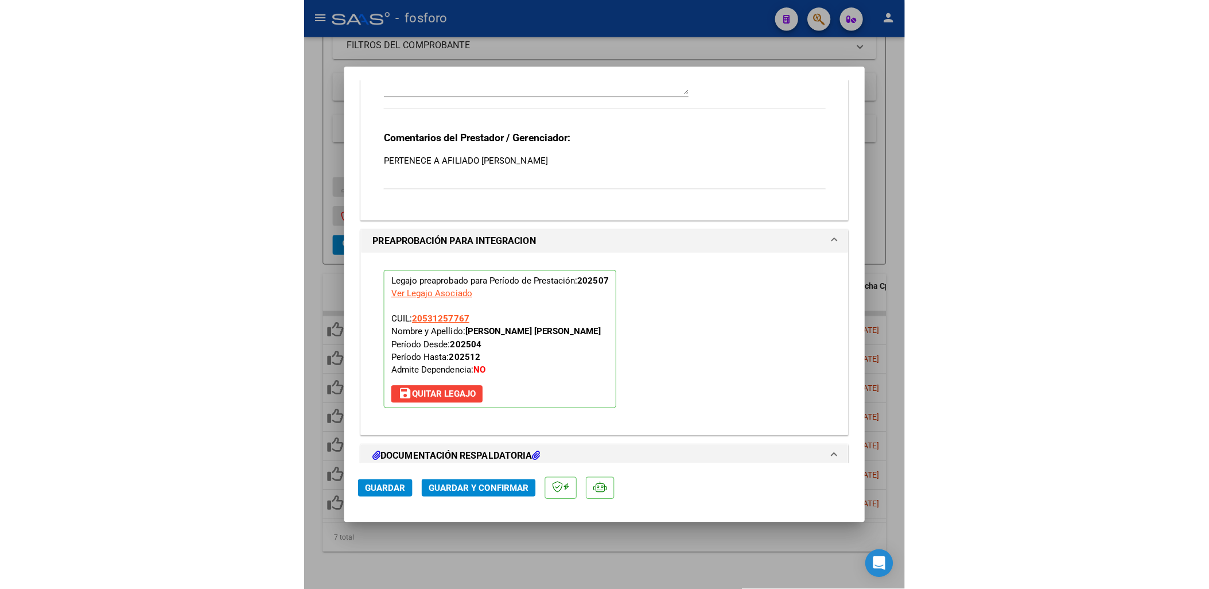
scroll to position [1275, 0]
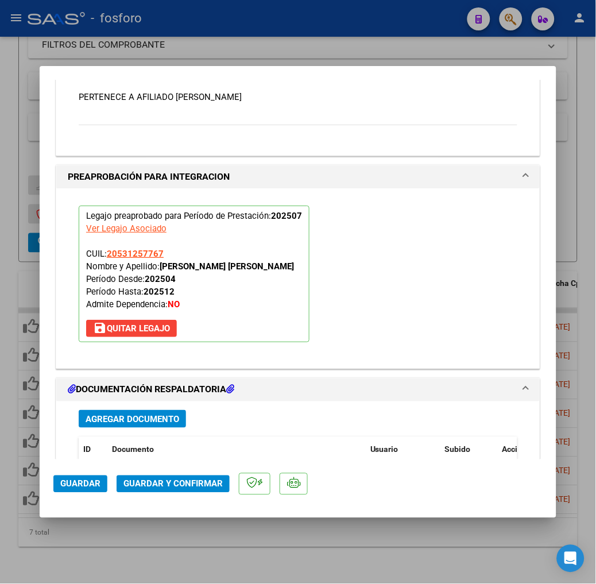
click at [60, 483] on span "Guardar" at bounding box center [80, 484] width 40 height 10
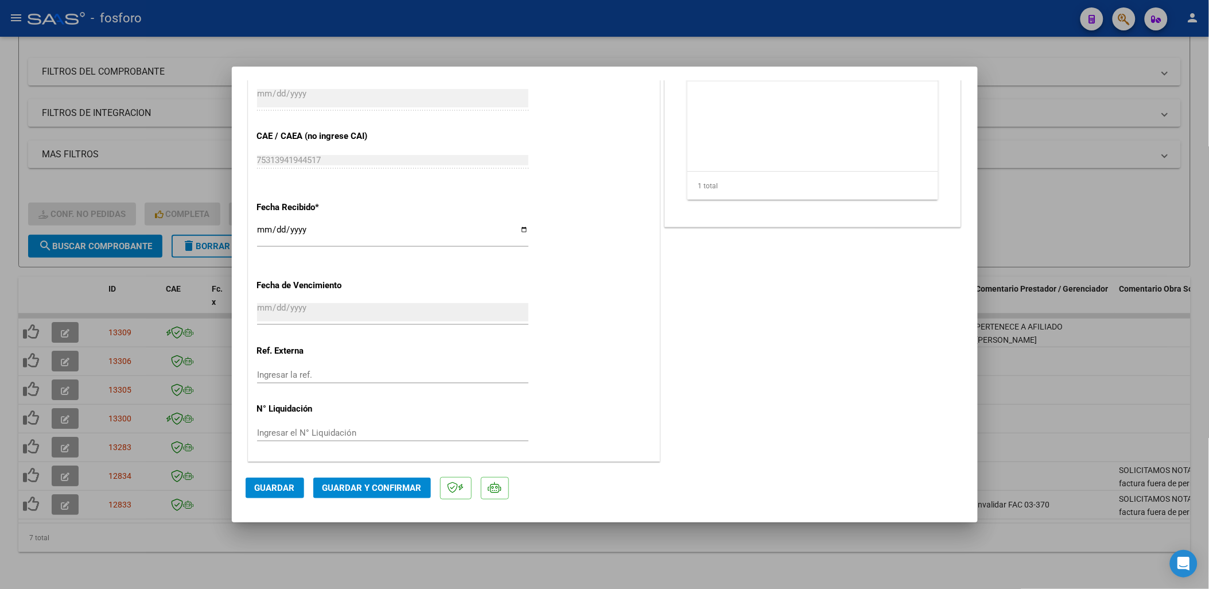
scroll to position [667, 0]
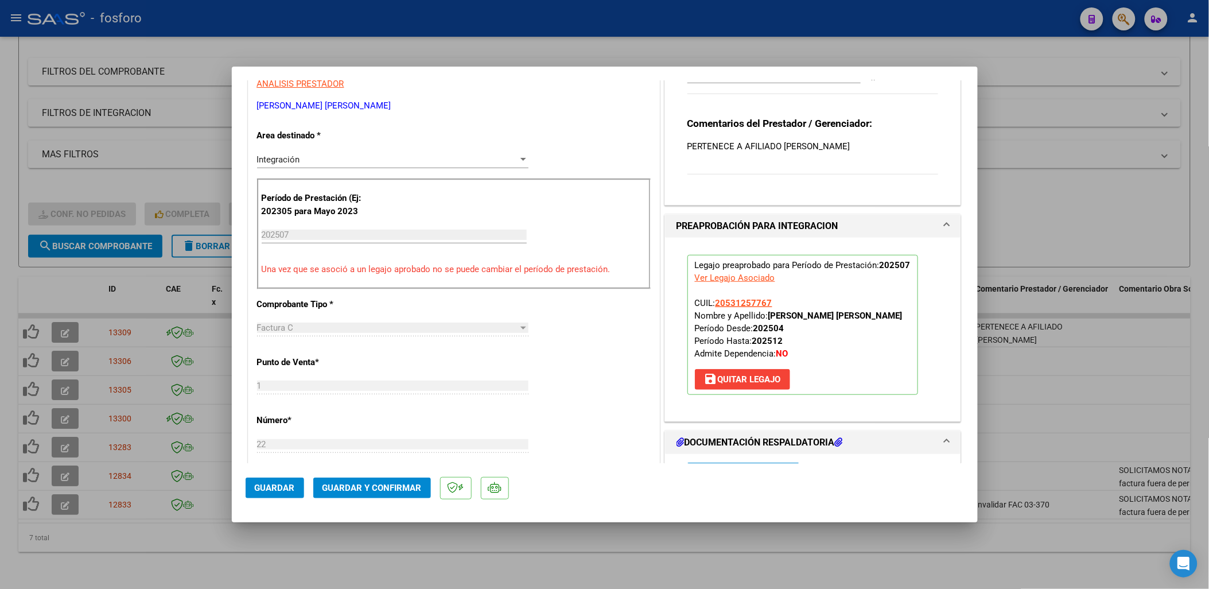
scroll to position [412, 0]
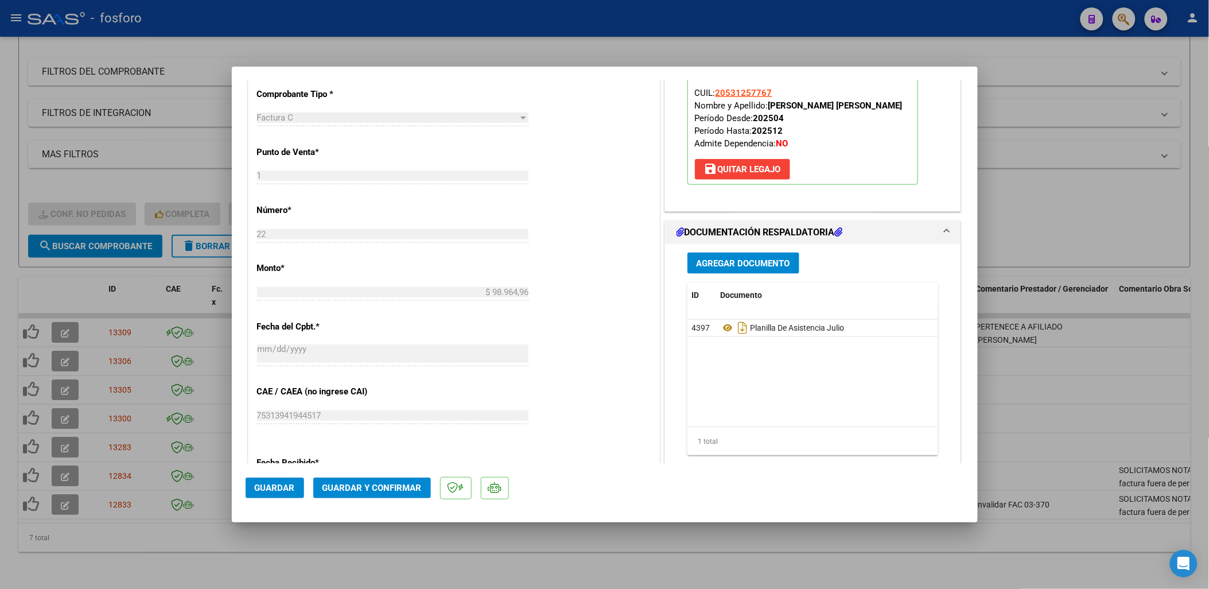
click at [187, 561] on div at bounding box center [604, 294] width 1209 height 589
type input "$ 0,00"
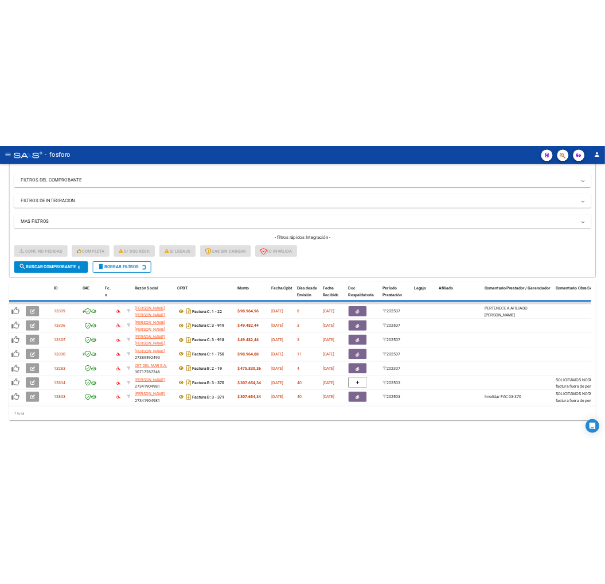
scroll to position [116, 0]
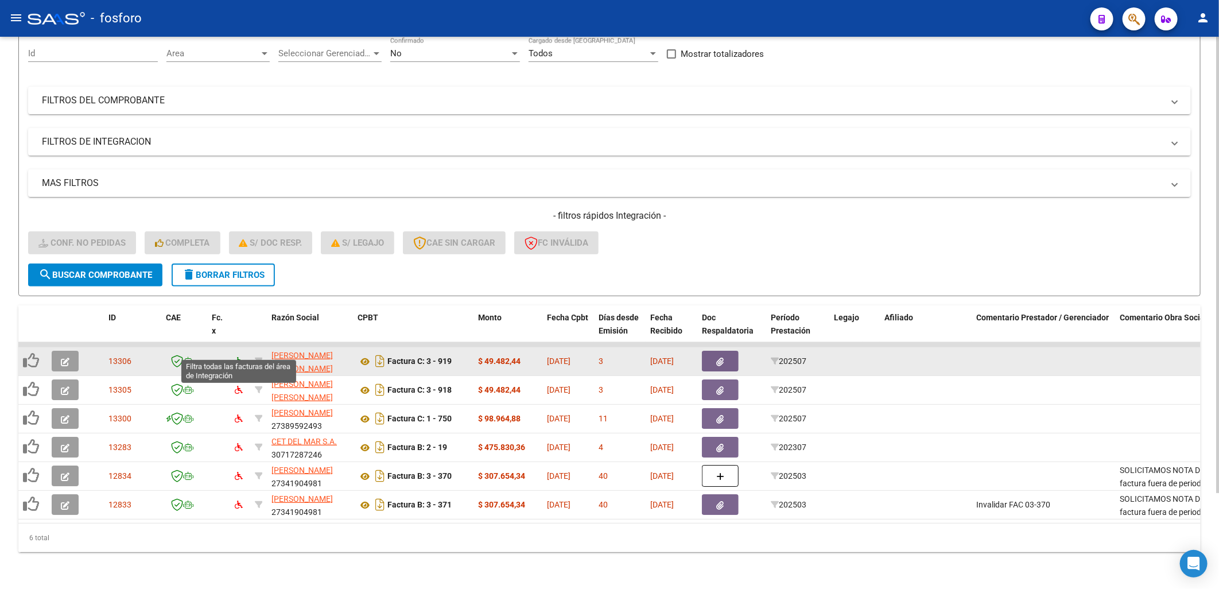
click at [235, 357] on icon at bounding box center [239, 361] width 8 height 8
click at [360, 355] on icon at bounding box center [365, 362] width 15 height 14
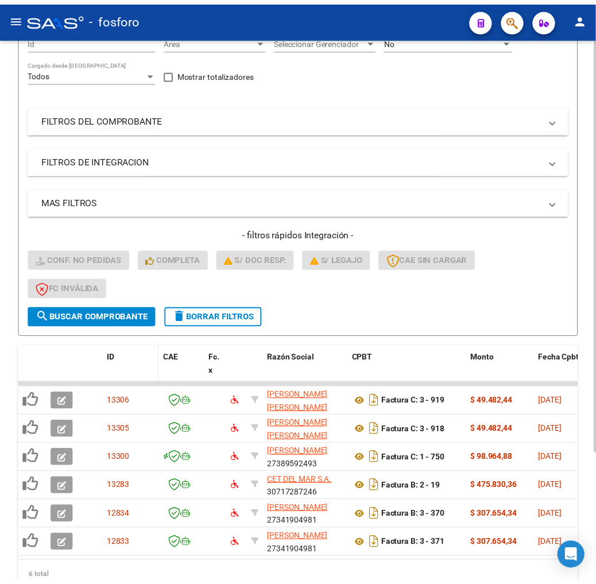
scroll to position [169, 0]
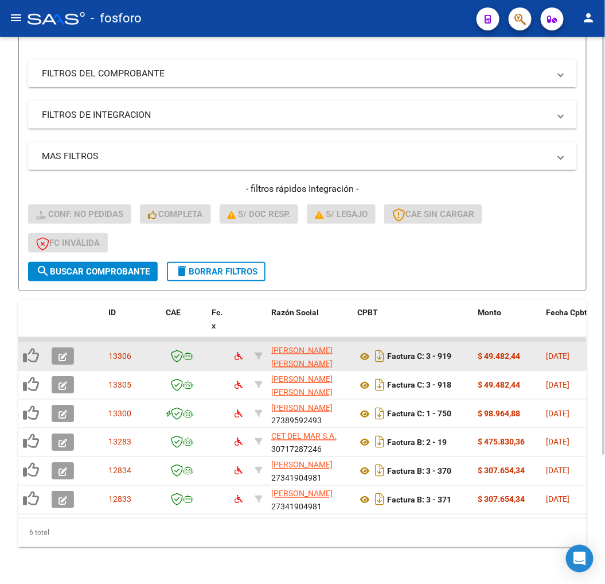
click at [66, 352] on icon "button" at bounding box center [63, 356] width 9 height 9
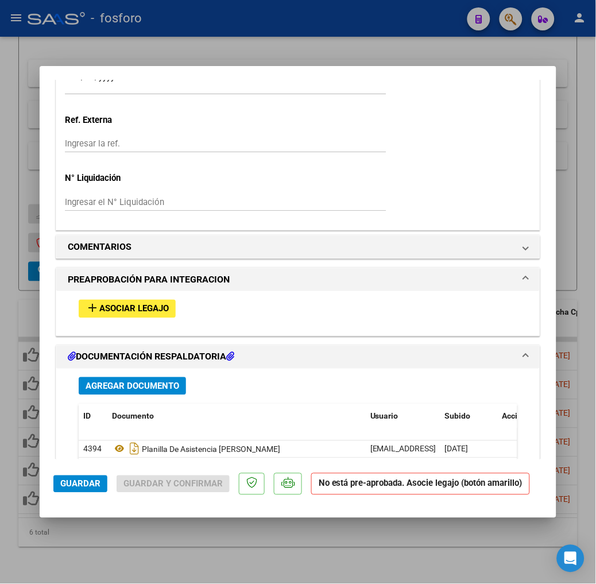
scroll to position [956, 0]
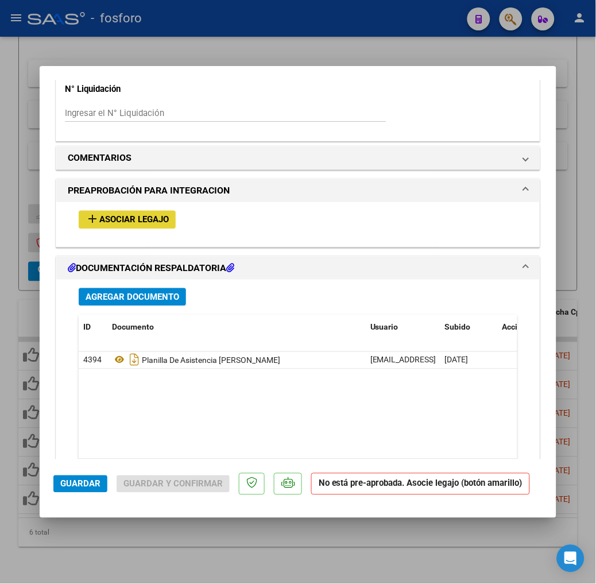
click at [99, 215] on span "Asociar Legajo" at bounding box center [133, 220] width 69 height 10
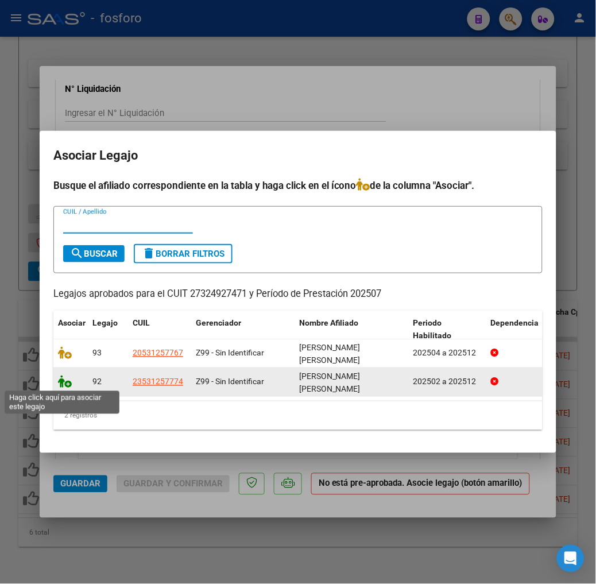
click at [58, 384] on icon at bounding box center [65, 381] width 14 height 13
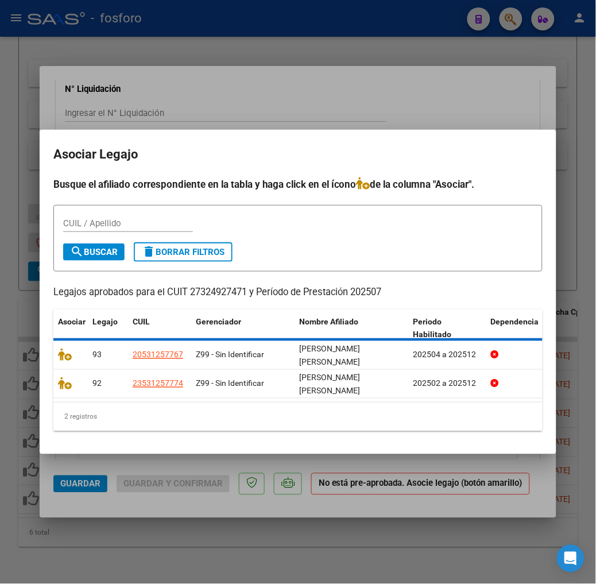
scroll to position [986, 0]
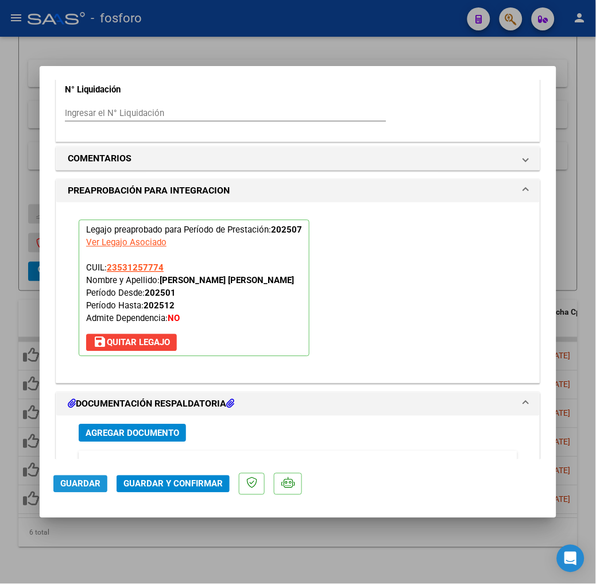
click at [60, 487] on span "Guardar" at bounding box center [80, 484] width 40 height 10
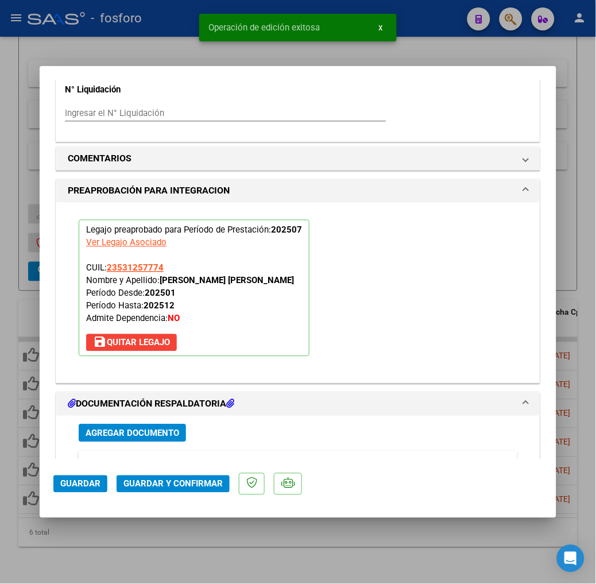
click at [118, 545] on div at bounding box center [298, 292] width 596 height 584
type input "$ 0,00"
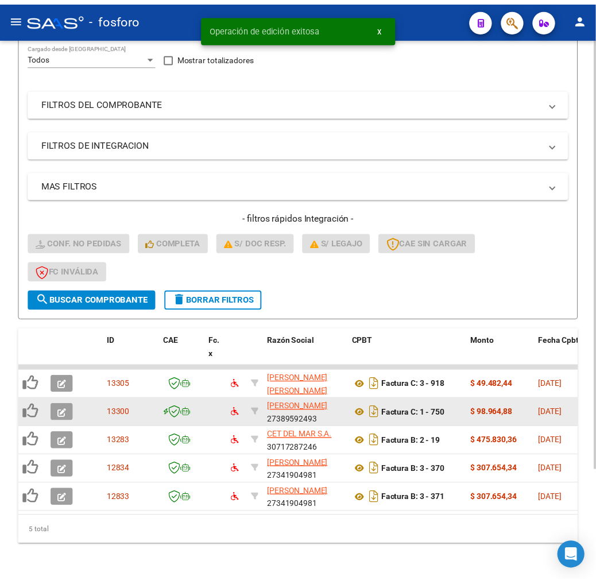
scroll to position [141, 0]
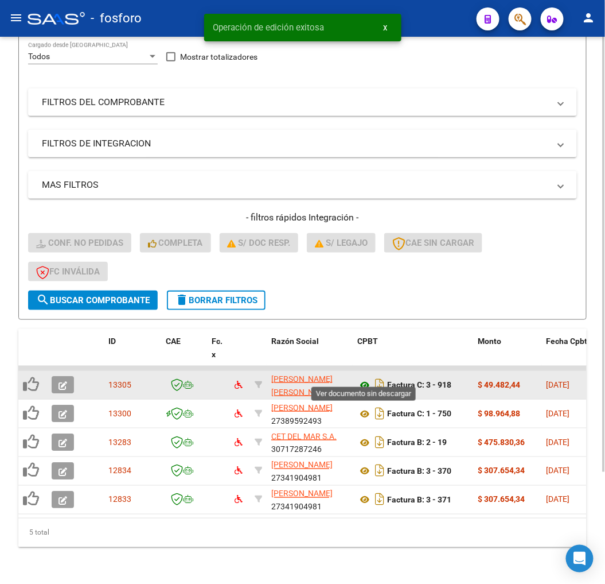
click at [360, 378] on icon at bounding box center [365, 385] width 15 height 14
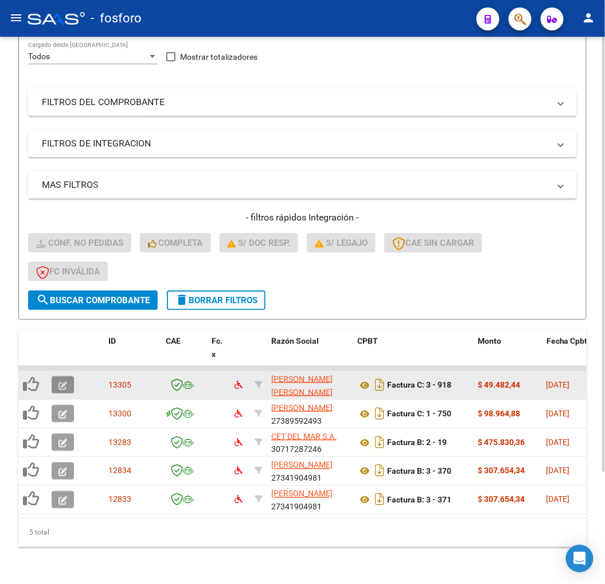
click at [64, 381] on icon "button" at bounding box center [63, 385] width 9 height 9
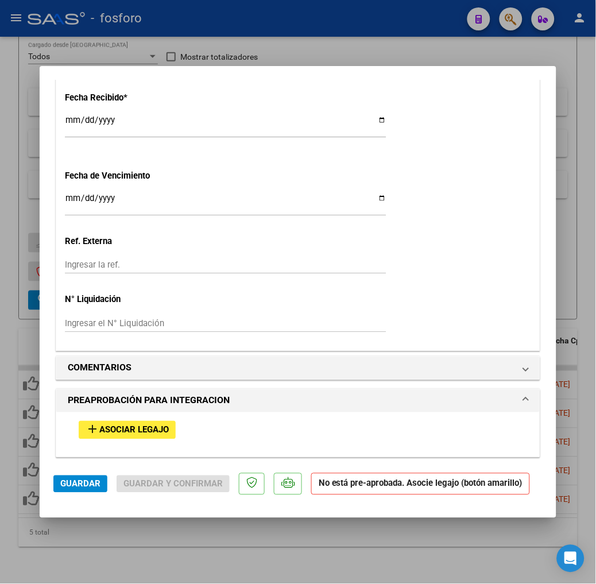
scroll to position [829, 0]
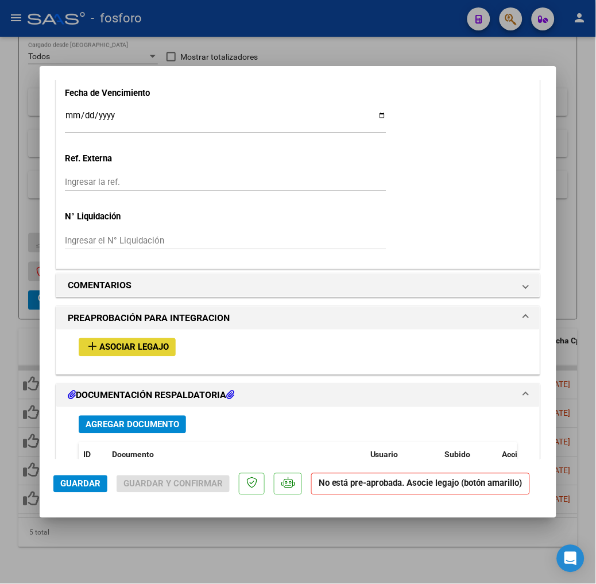
click at [99, 346] on span "Asociar Legajo" at bounding box center [133, 348] width 69 height 10
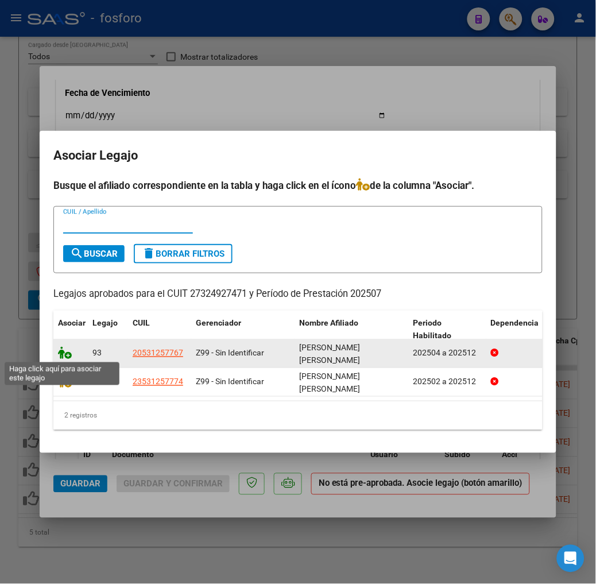
click at [58, 353] on icon at bounding box center [65, 353] width 14 height 13
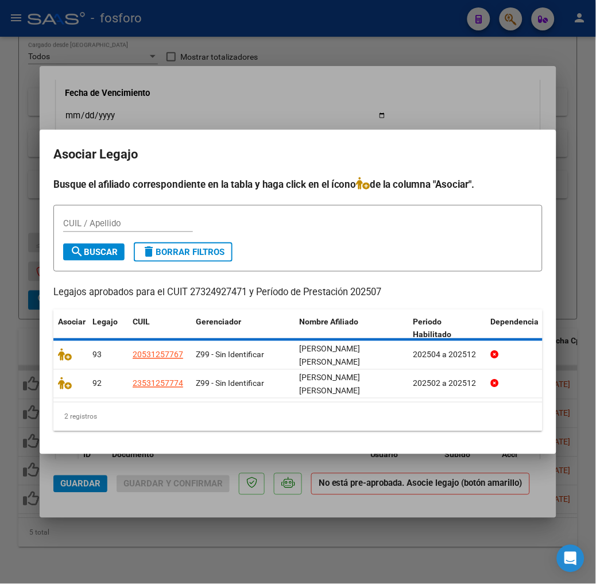
scroll to position [859, 0]
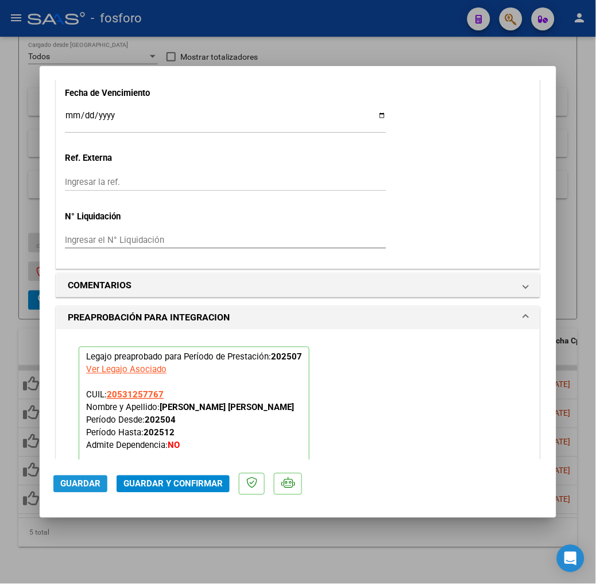
click at [60, 479] on span "Guardar" at bounding box center [80, 484] width 40 height 10
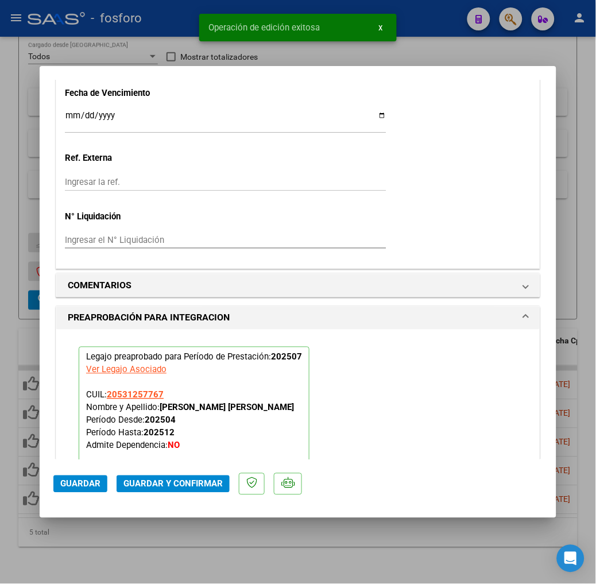
click at [100, 534] on div at bounding box center [298, 292] width 596 height 584
type input "$ 0,00"
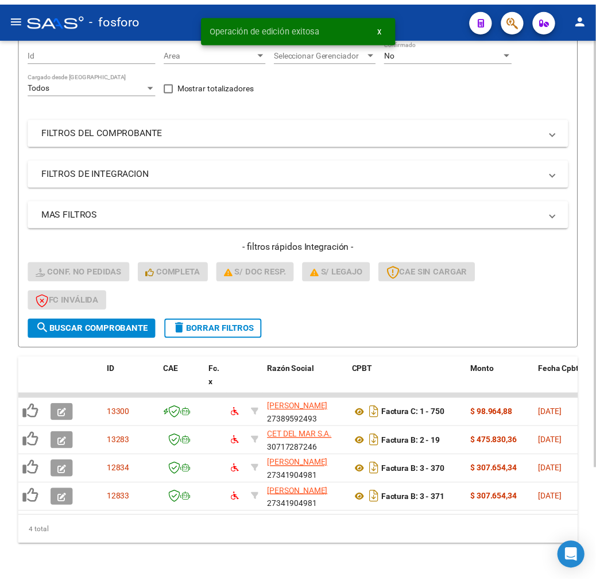
scroll to position [112, 0]
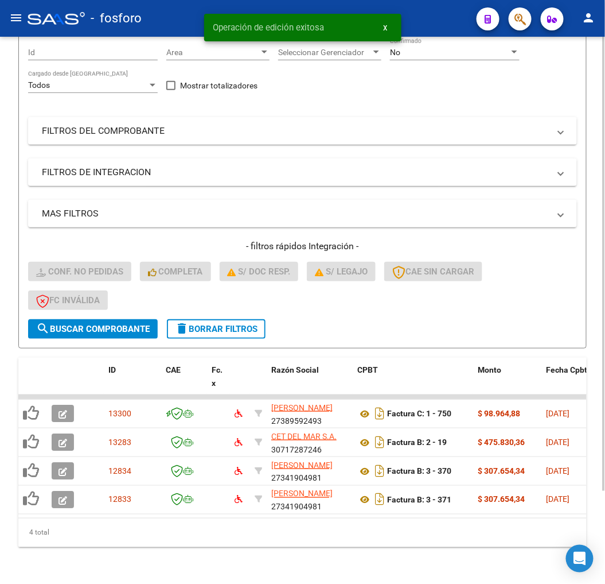
click at [104, 535] on div "4 total" at bounding box center [302, 532] width 569 height 29
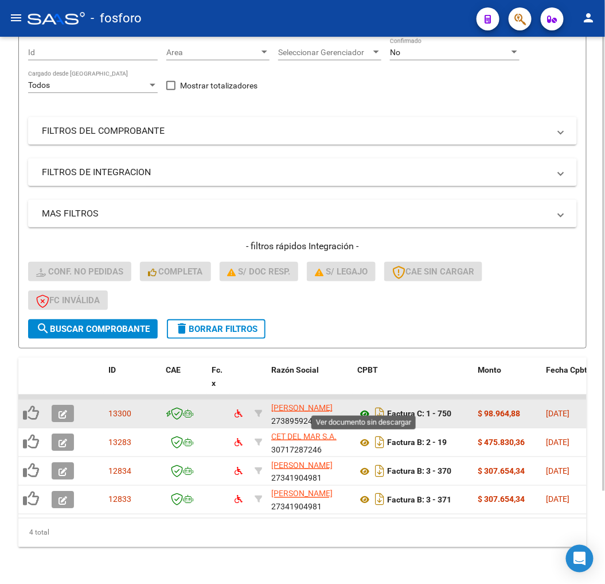
click at [364, 407] on icon at bounding box center [365, 414] width 15 height 14
click at [62, 410] on icon "button" at bounding box center [63, 414] width 9 height 9
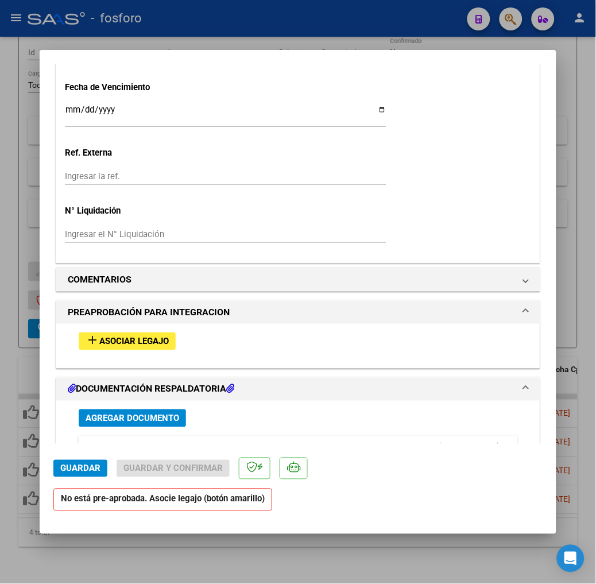
scroll to position [829, 0]
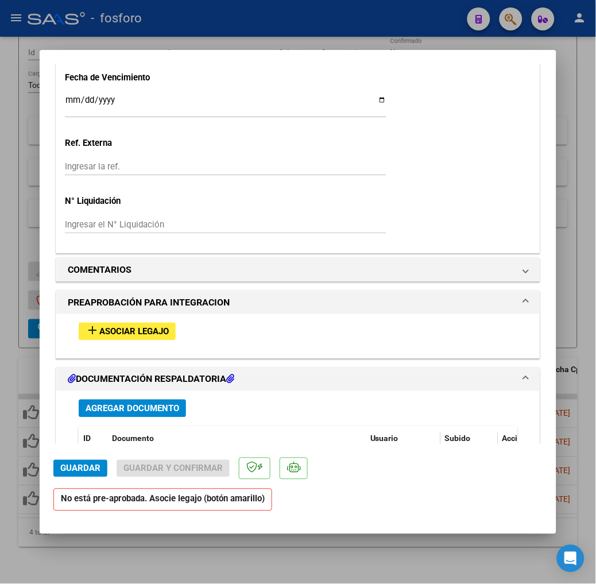
click at [121, 340] on button "add Asociar Legajo" at bounding box center [127, 332] width 97 height 18
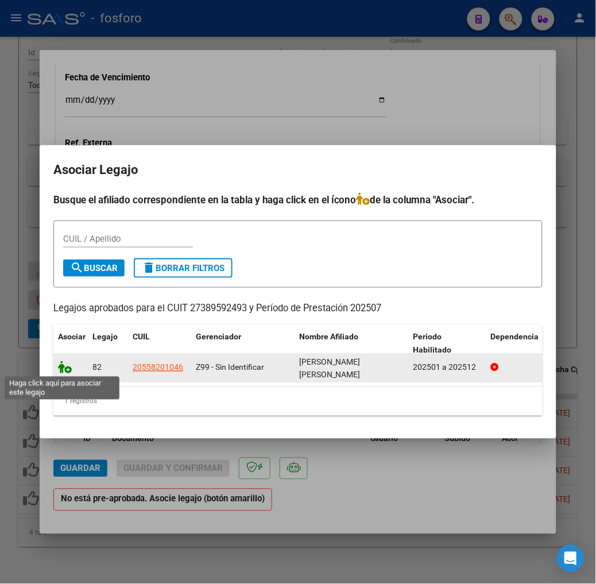
click at [58, 371] on icon at bounding box center [65, 367] width 14 height 13
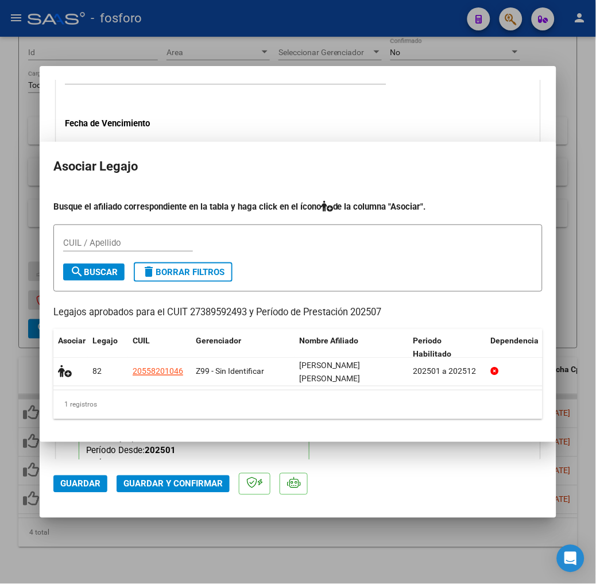
scroll to position [859, 0]
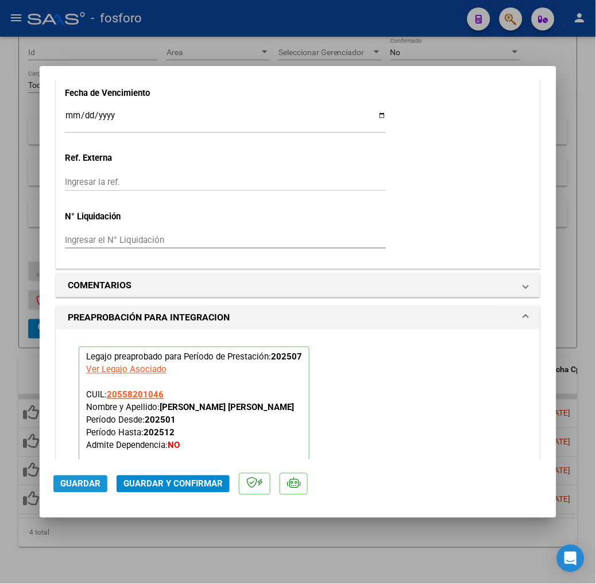
click at [60, 479] on span "Guardar" at bounding box center [80, 484] width 40 height 10
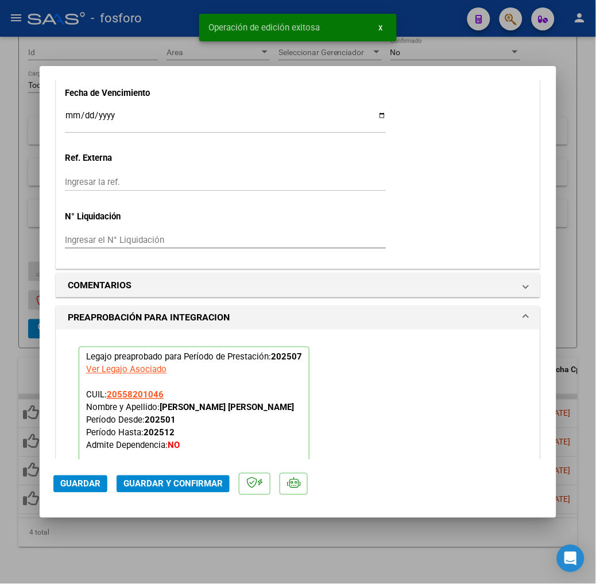
click at [111, 535] on div at bounding box center [298, 292] width 596 height 584
type input "$ 0,00"
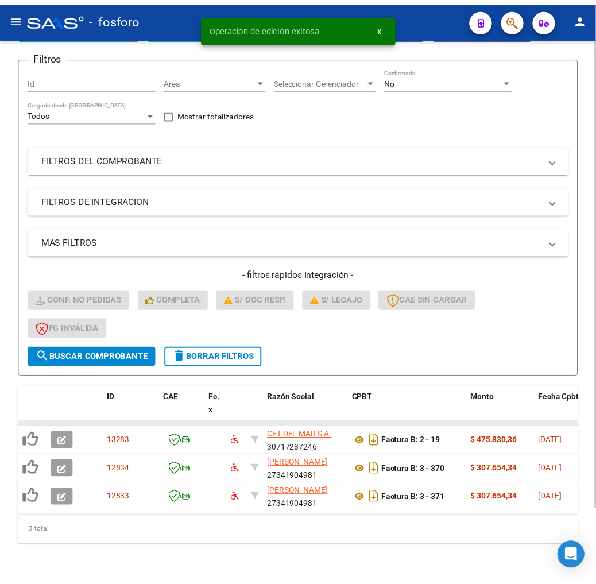
scroll to position [83, 0]
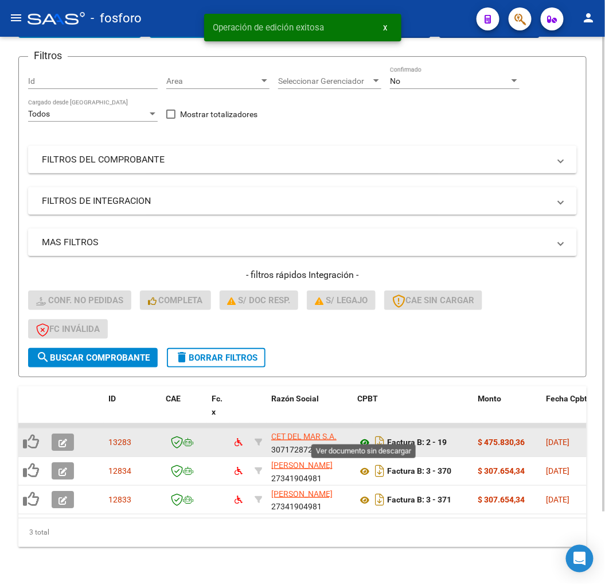
click at [363, 436] on icon at bounding box center [365, 443] width 15 height 14
click at [65, 438] on icon "button" at bounding box center [63, 442] width 9 height 9
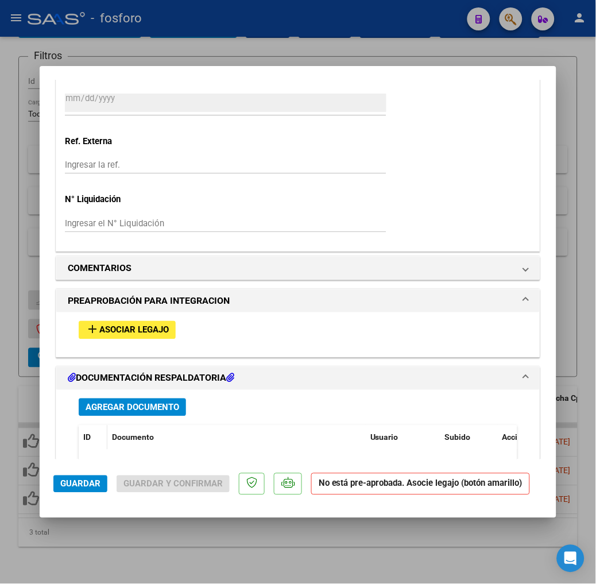
scroll to position [956, 0]
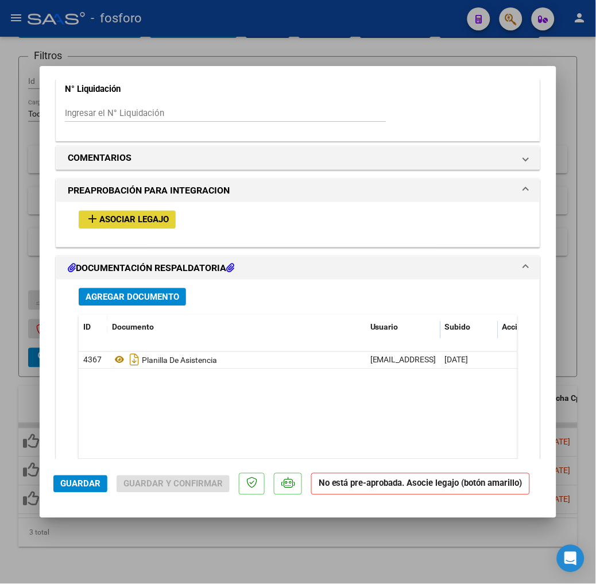
click at [94, 211] on button "add Asociar Legajo" at bounding box center [127, 220] width 97 height 18
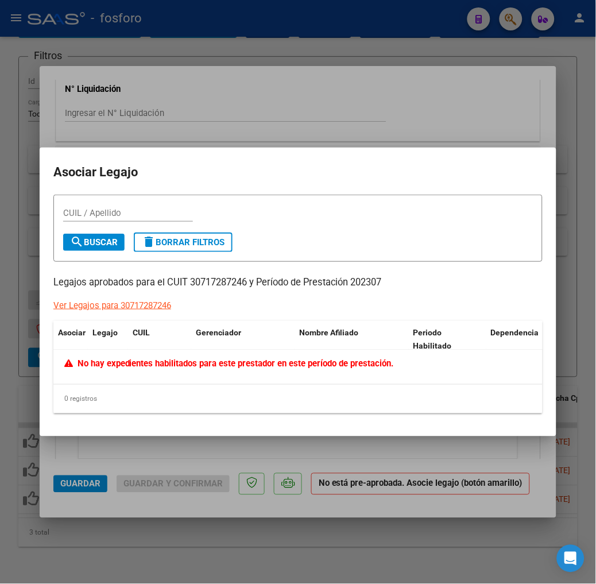
click at [157, 414] on mat-dialog-content "CUIL / Apellido search Buscar delete Borrar Filtros Legajos aprobados para el C…" at bounding box center [298, 309] width 516 height 228
click at [235, 368] on div "No hay expedientes habilitados para este prestador en este período de prestació…" at bounding box center [326, 364] width 524 height 13
click at [86, 304] on div "Ver Legajos para 30717287246" at bounding box center [112, 305] width 118 height 13
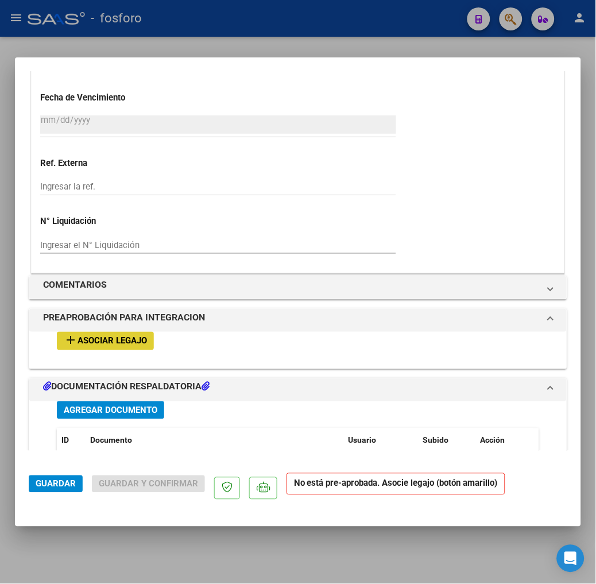
scroll to position [904, 0]
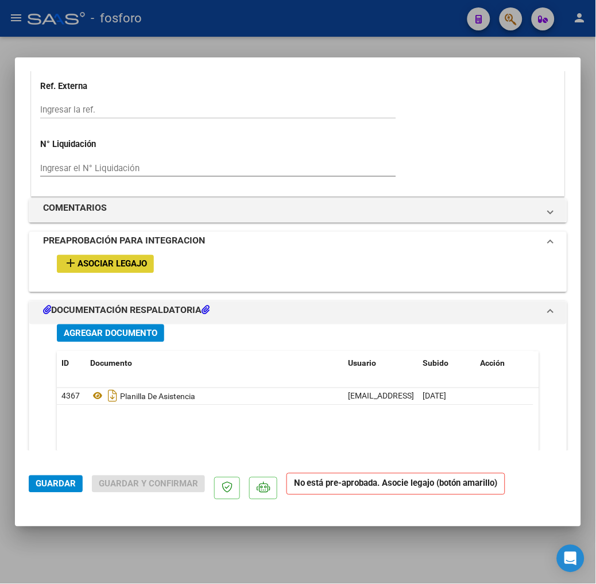
click at [107, 248] on mat-panel-title "PREAPROBACIÓN PARA INTEGRACION" at bounding box center [291, 244] width 496 height 20
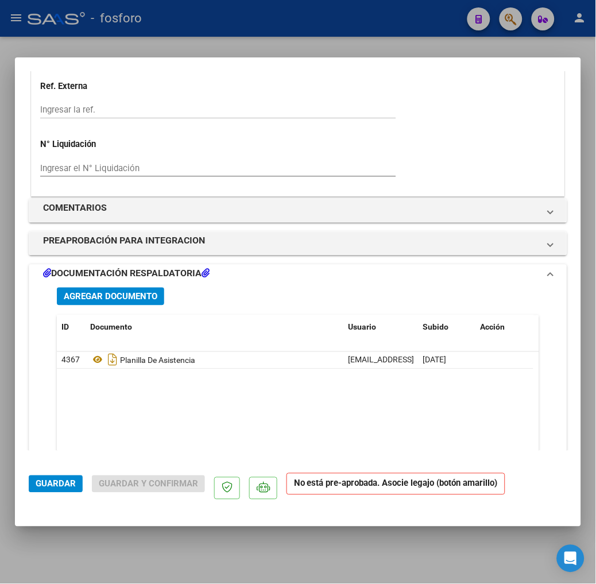
click at [112, 266] on mat-expansion-panel-header "DOCUMENTACIÓN RESPALDATORIA" at bounding box center [297, 276] width 537 height 23
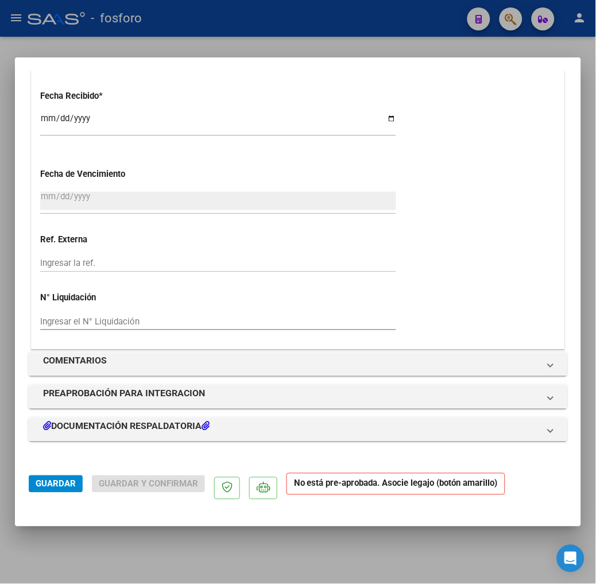
scroll to position [750, 0]
click at [83, 533] on div at bounding box center [298, 292] width 596 height 584
type input "$ 0,00"
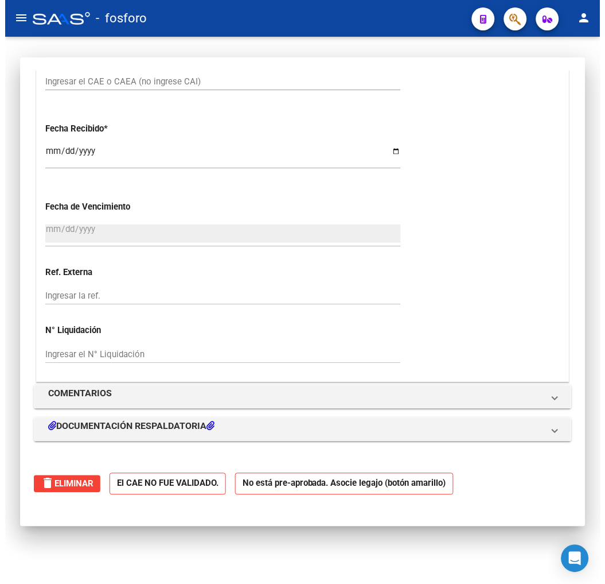
scroll to position [0, 0]
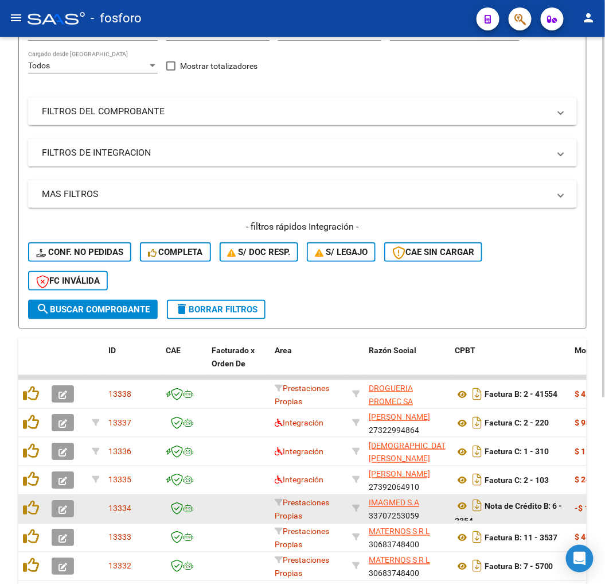
scroll to position [283, 0]
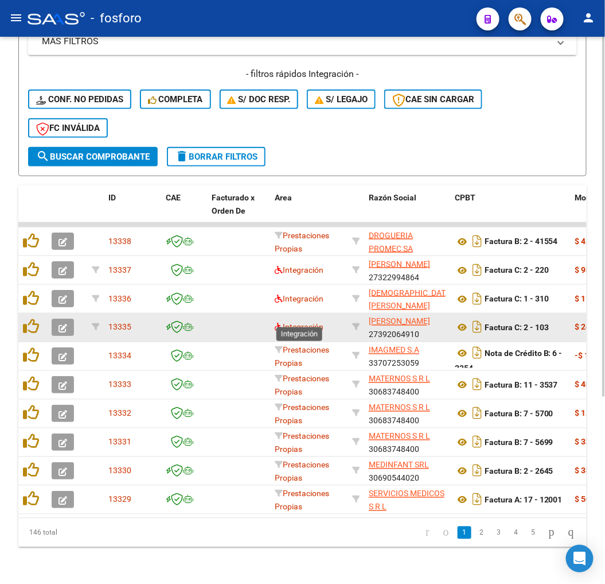
click at [282, 323] on span "Integración" at bounding box center [299, 327] width 49 height 9
click at [277, 323] on icon at bounding box center [279, 327] width 8 height 8
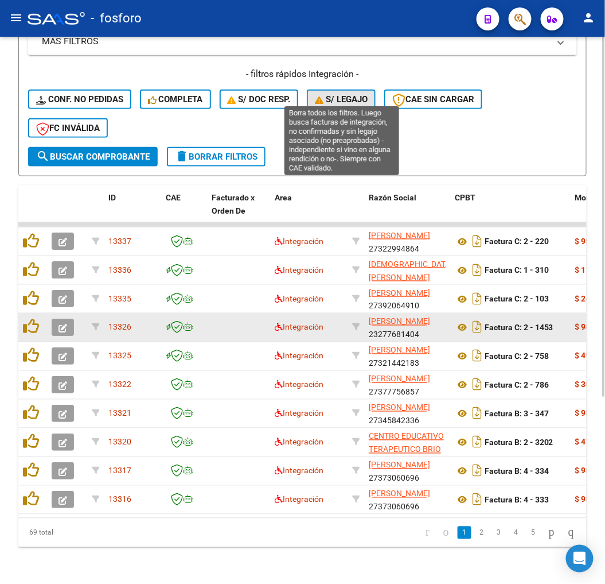
click at [340, 94] on span "S/ legajo" at bounding box center [341, 99] width 53 height 10
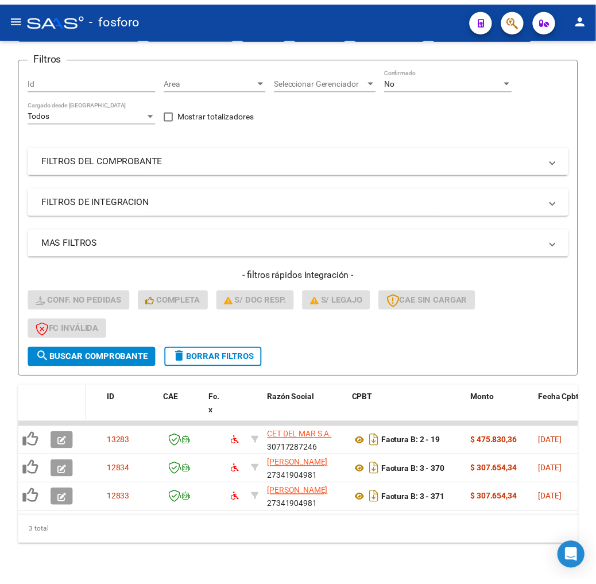
scroll to position [83, 0]
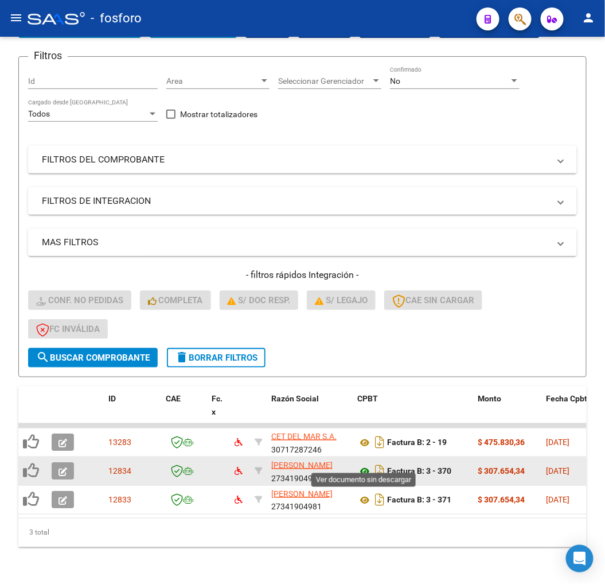
click at [362, 464] on icon at bounding box center [365, 471] width 15 height 14
click at [60, 462] on button "button" at bounding box center [63, 470] width 22 height 17
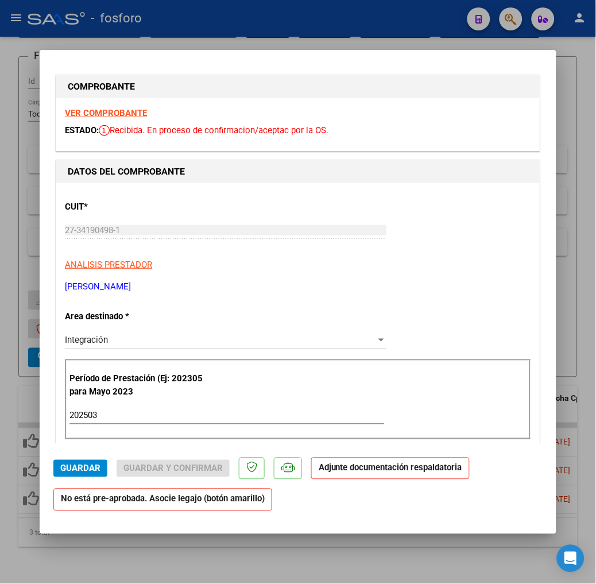
scroll to position [0, 0]
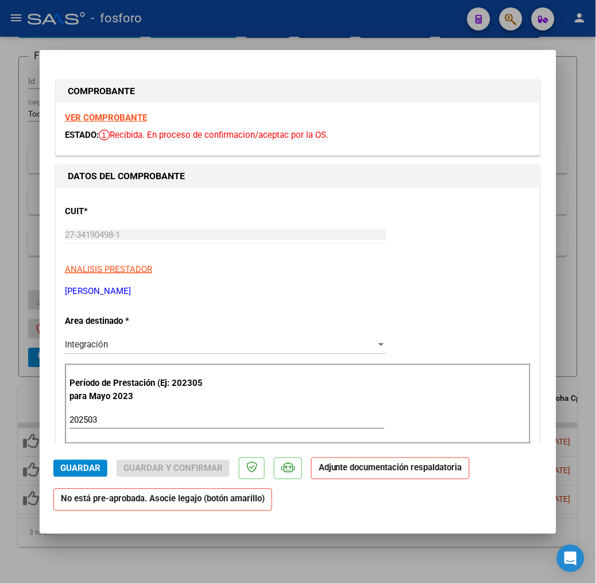
click at [85, 417] on input "202503" at bounding box center [226, 420] width 315 height 10
click at [459, 287] on p "[PERSON_NAME]" at bounding box center [298, 291] width 466 height 13
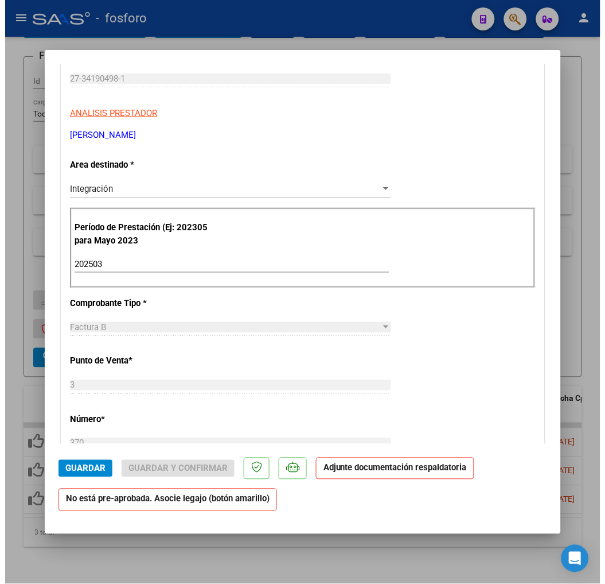
scroll to position [191, 0]
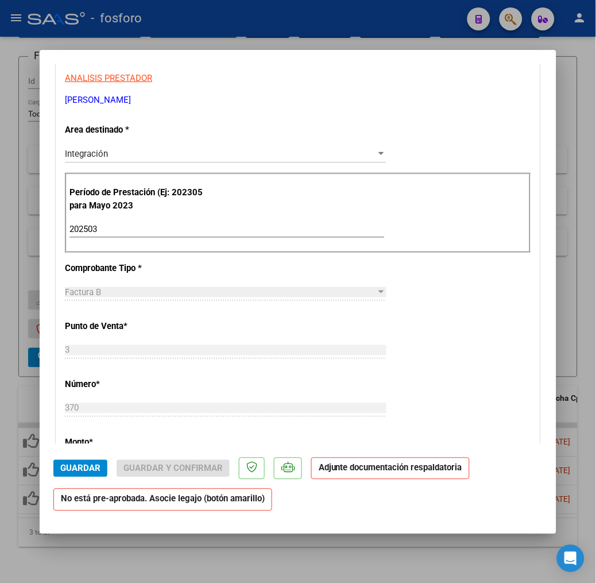
click at [287, 565] on div at bounding box center [298, 292] width 596 height 584
type input "$ 0,00"
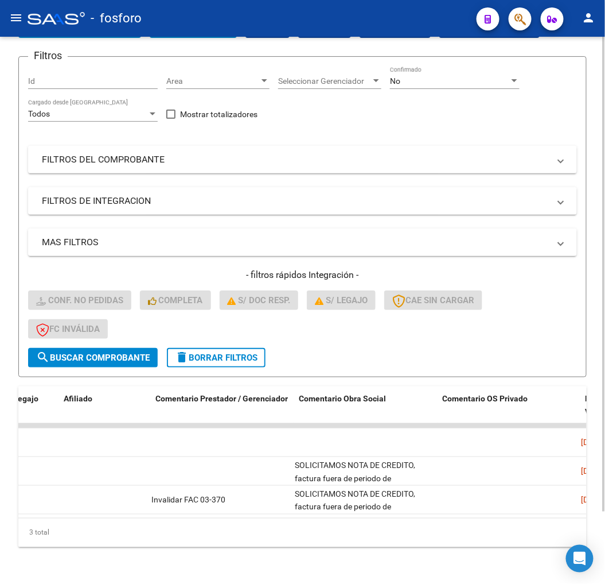
scroll to position [0, 236]
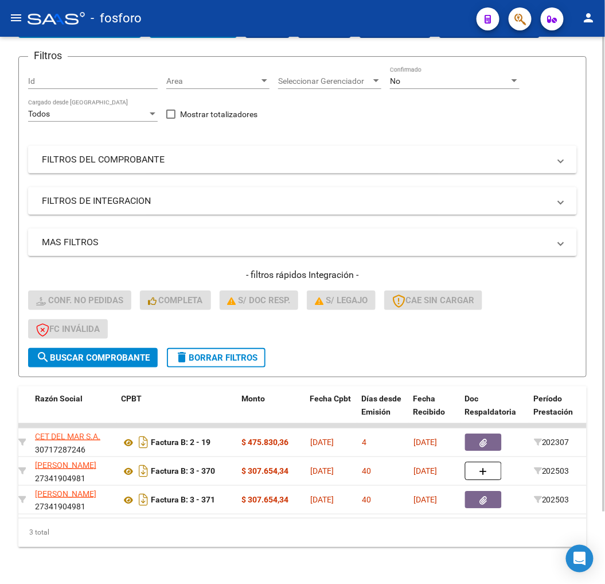
drag, startPoint x: 179, startPoint y: 549, endPoint x: 588, endPoint y: 433, distance: 424.9
click at [217, 533] on div "Video tutorial PRESTADORES -> Listado de CPBTs Emitidos por Prestadores / Prove…" at bounding box center [302, 271] width 605 height 623
